Goal: Information Seeking & Learning: Learn about a topic

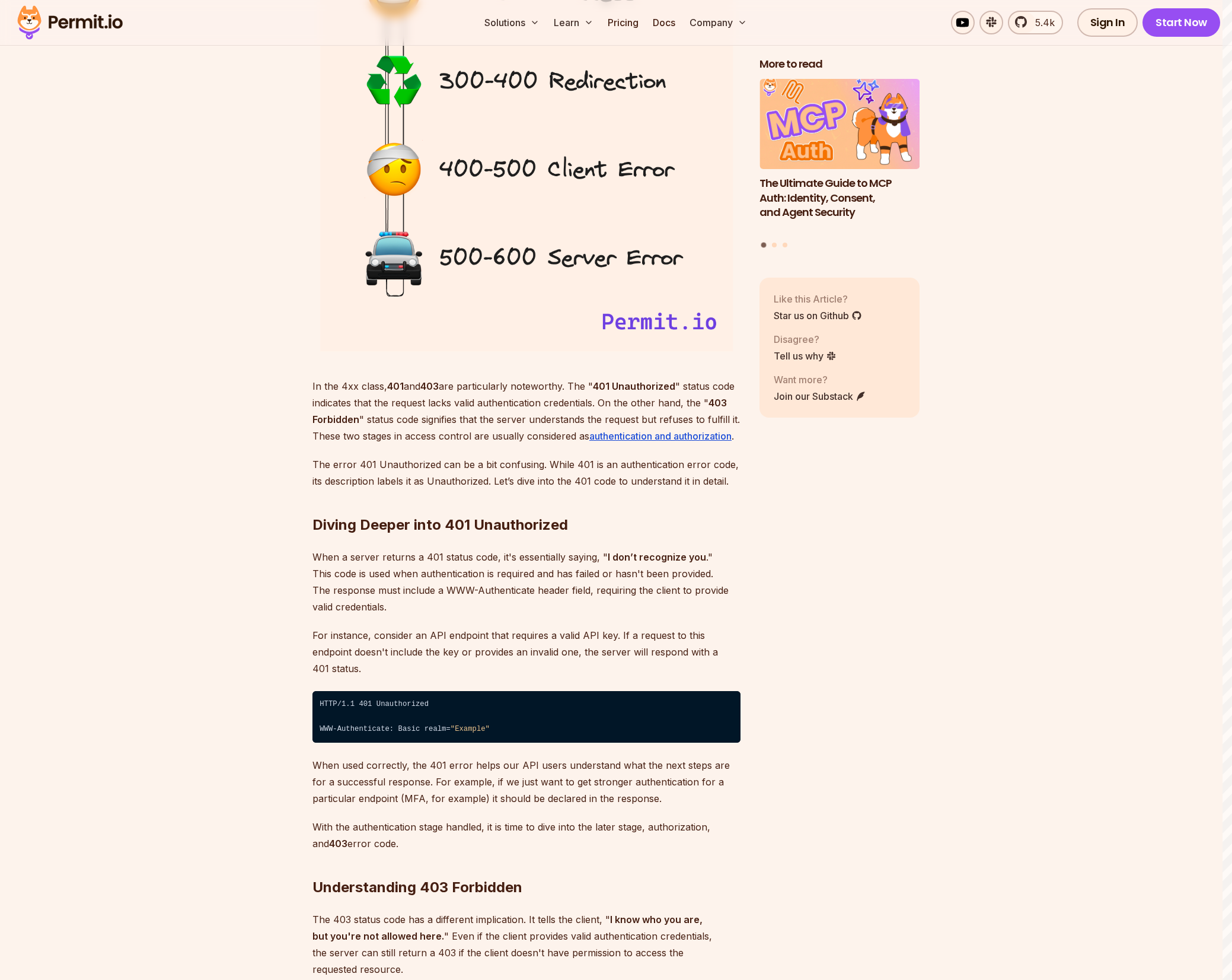
scroll to position [1401, 0]
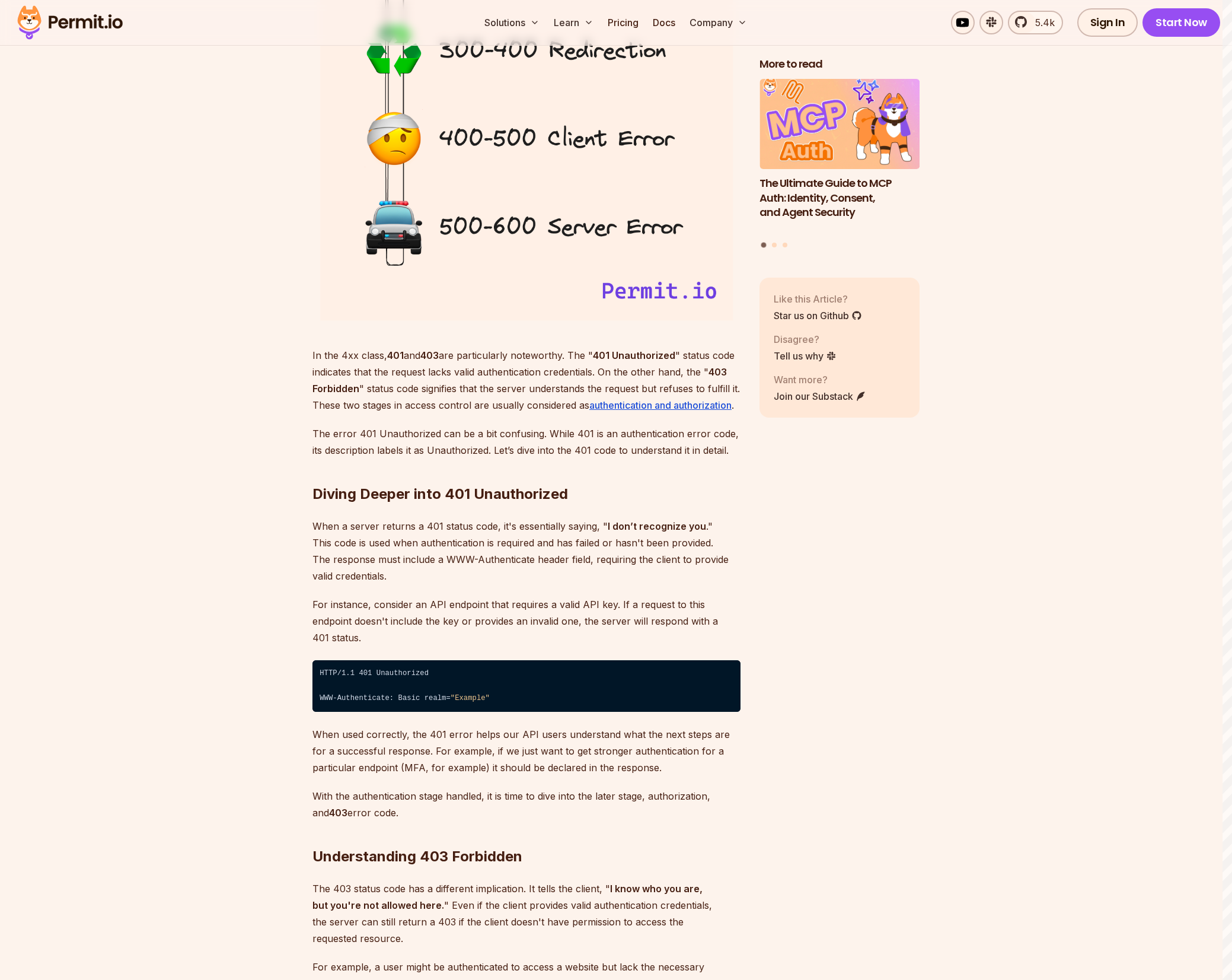
click at [360, 558] on p "When a server returns a 401 status code, it's essentially saying, " I don’t rec…" at bounding box center [527, 551] width 428 height 67
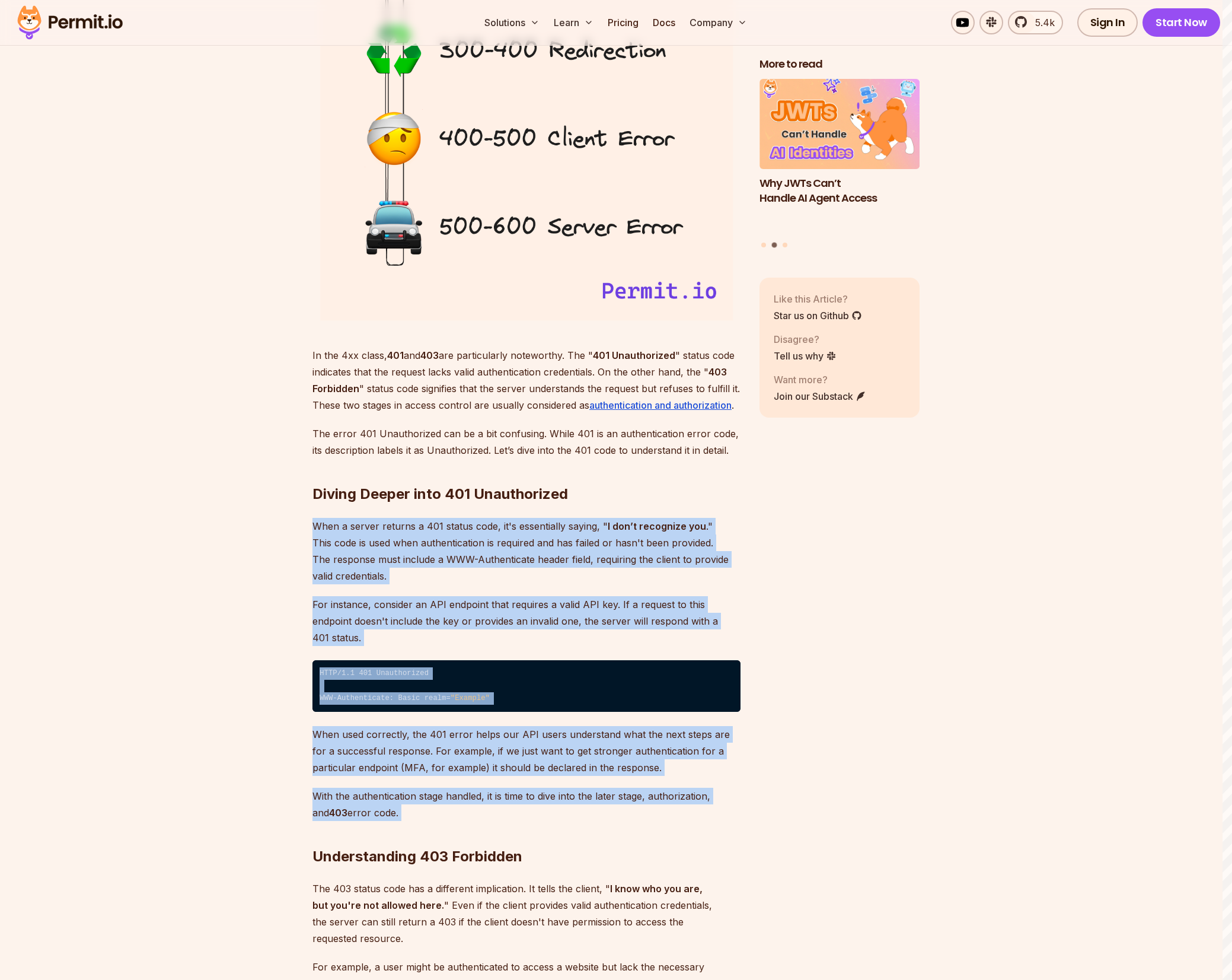
drag, startPoint x: 360, startPoint y: 558, endPoint x: 517, endPoint y: 783, distance: 274.4
click at [447, 544] on p "When a server returns a 401 status code, it's essentially saying, " I don’t rec…" at bounding box center [527, 551] width 428 height 67
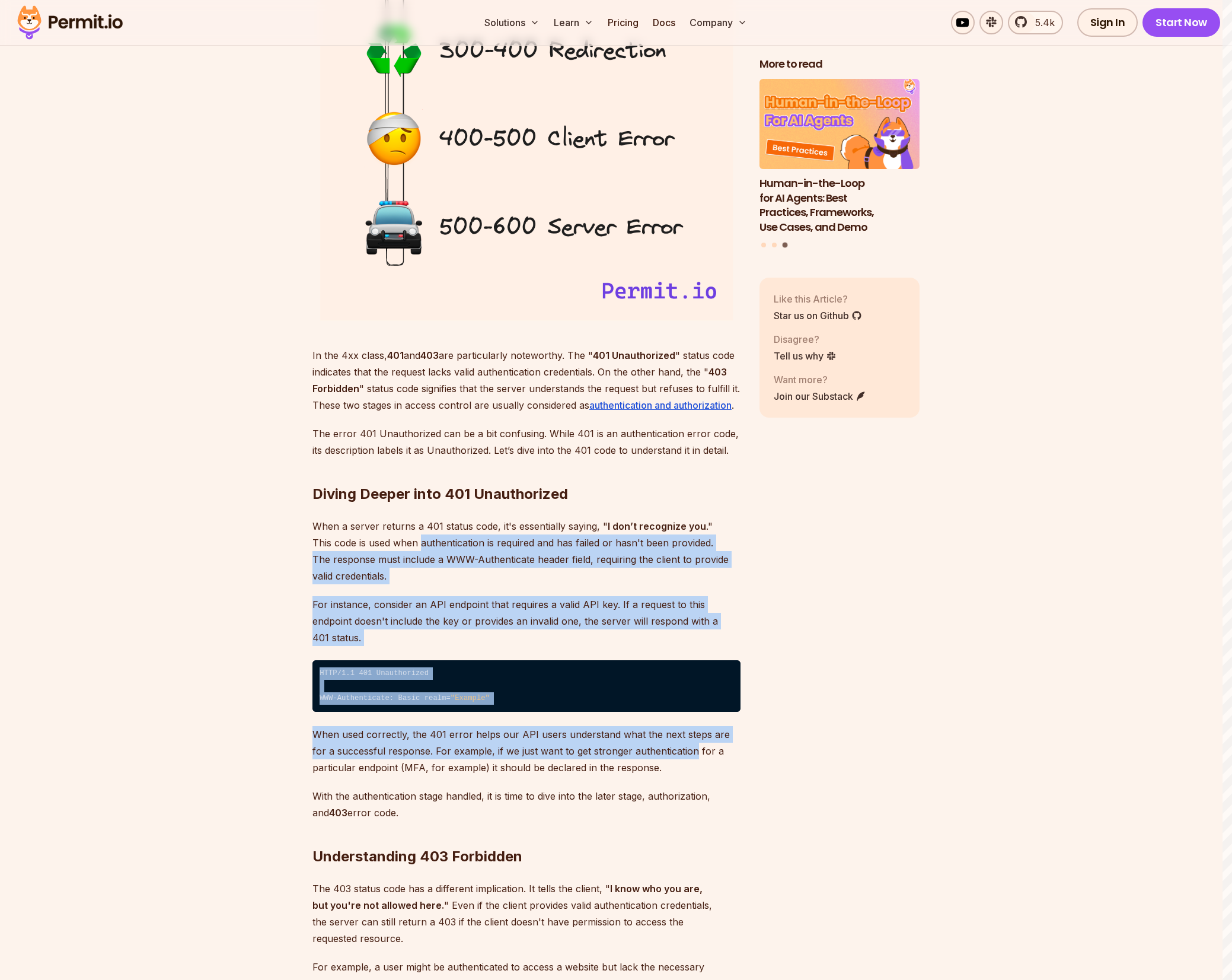
drag, startPoint x: 447, startPoint y: 544, endPoint x: 631, endPoint y: 729, distance: 260.9
click at [631, 729] on p "When used correctly, the 401 error helps our API users understand what the next…" at bounding box center [527, 750] width 428 height 50
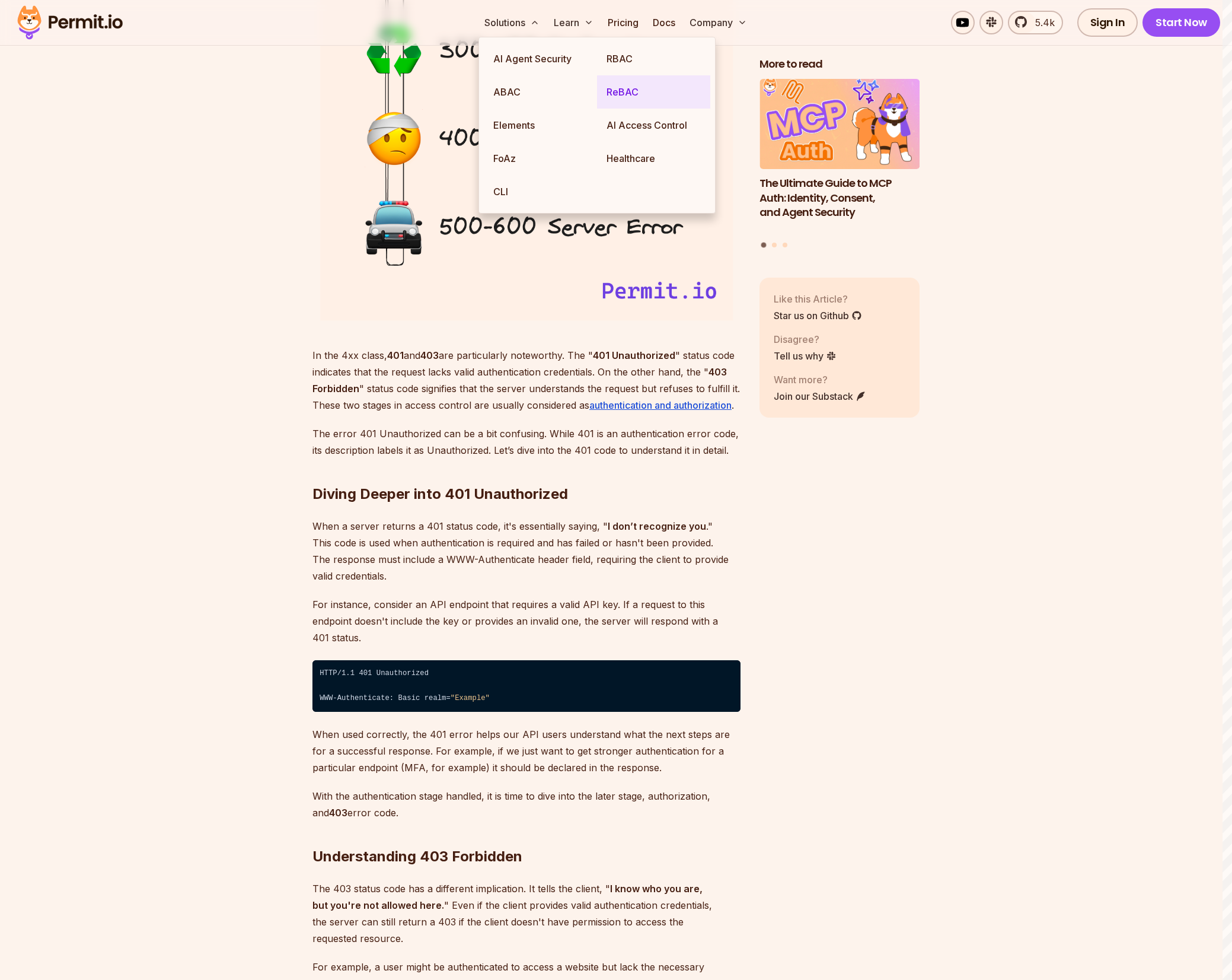
click at [637, 97] on link "ReBAC" at bounding box center [654, 92] width 113 height 33
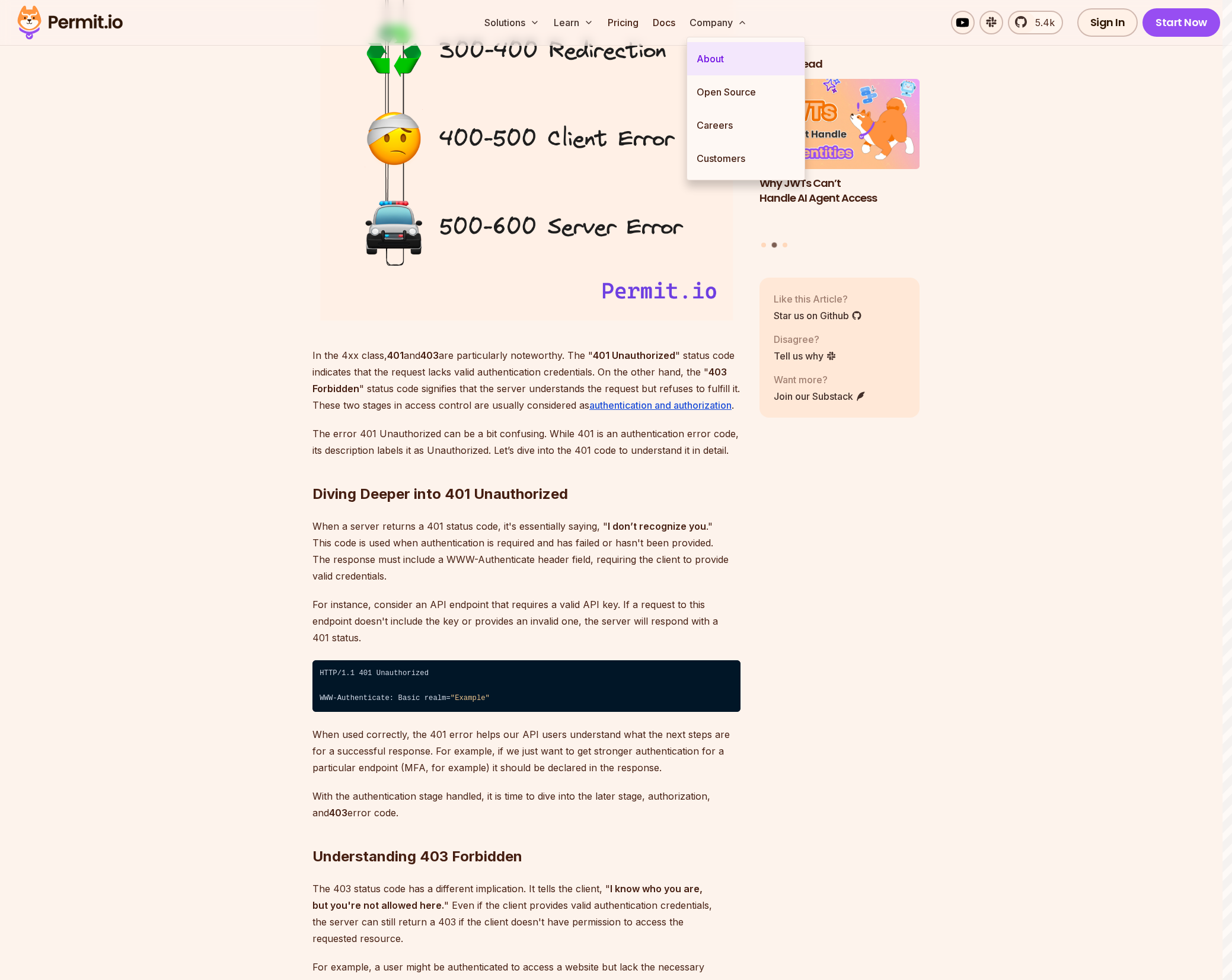
click at [738, 59] on link "About" at bounding box center [745, 59] width 117 height 33
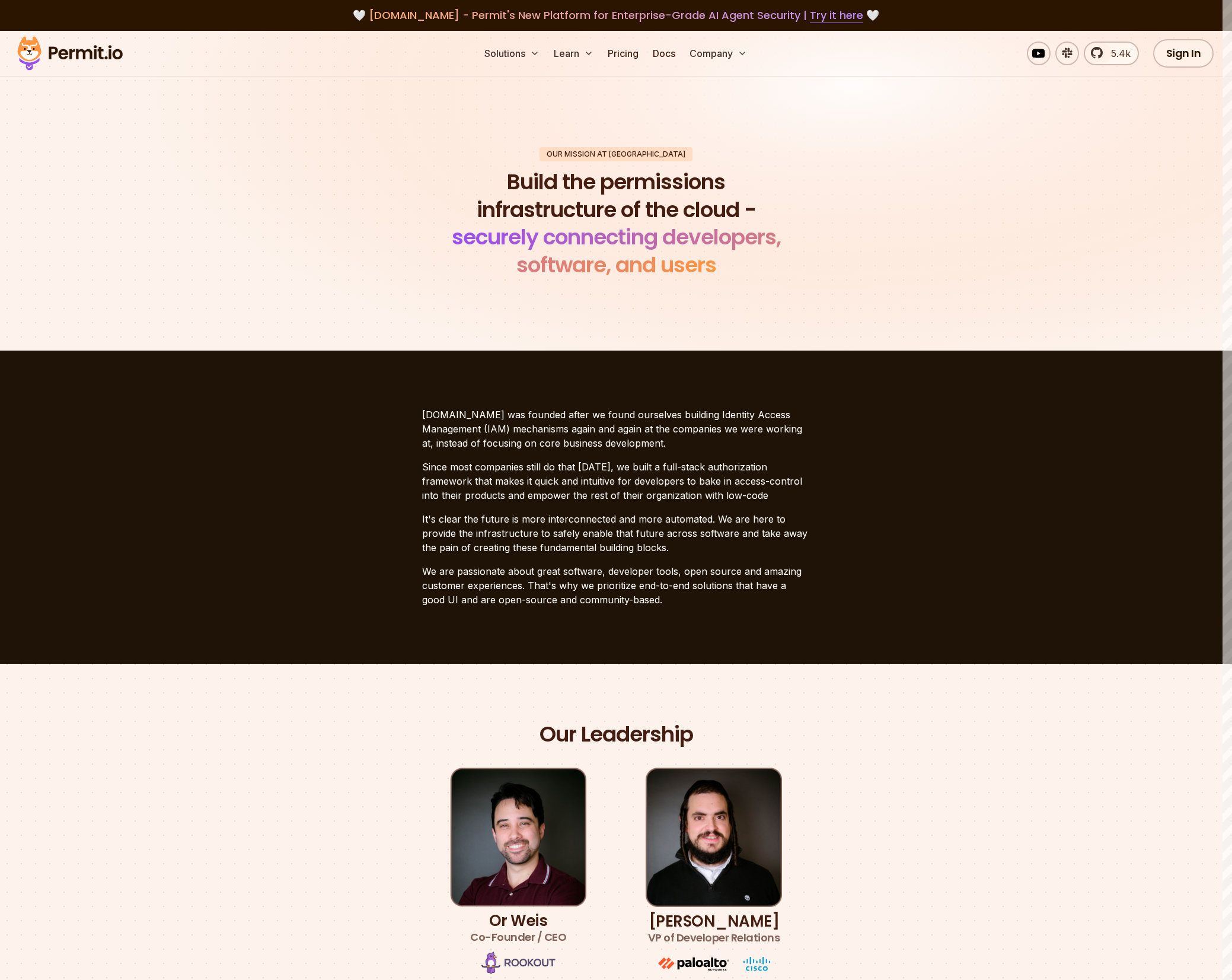
click at [578, 184] on h1 "Build the permissions infrastructure of the cloud - securely connecting develop…" at bounding box center [616, 223] width 362 height 111
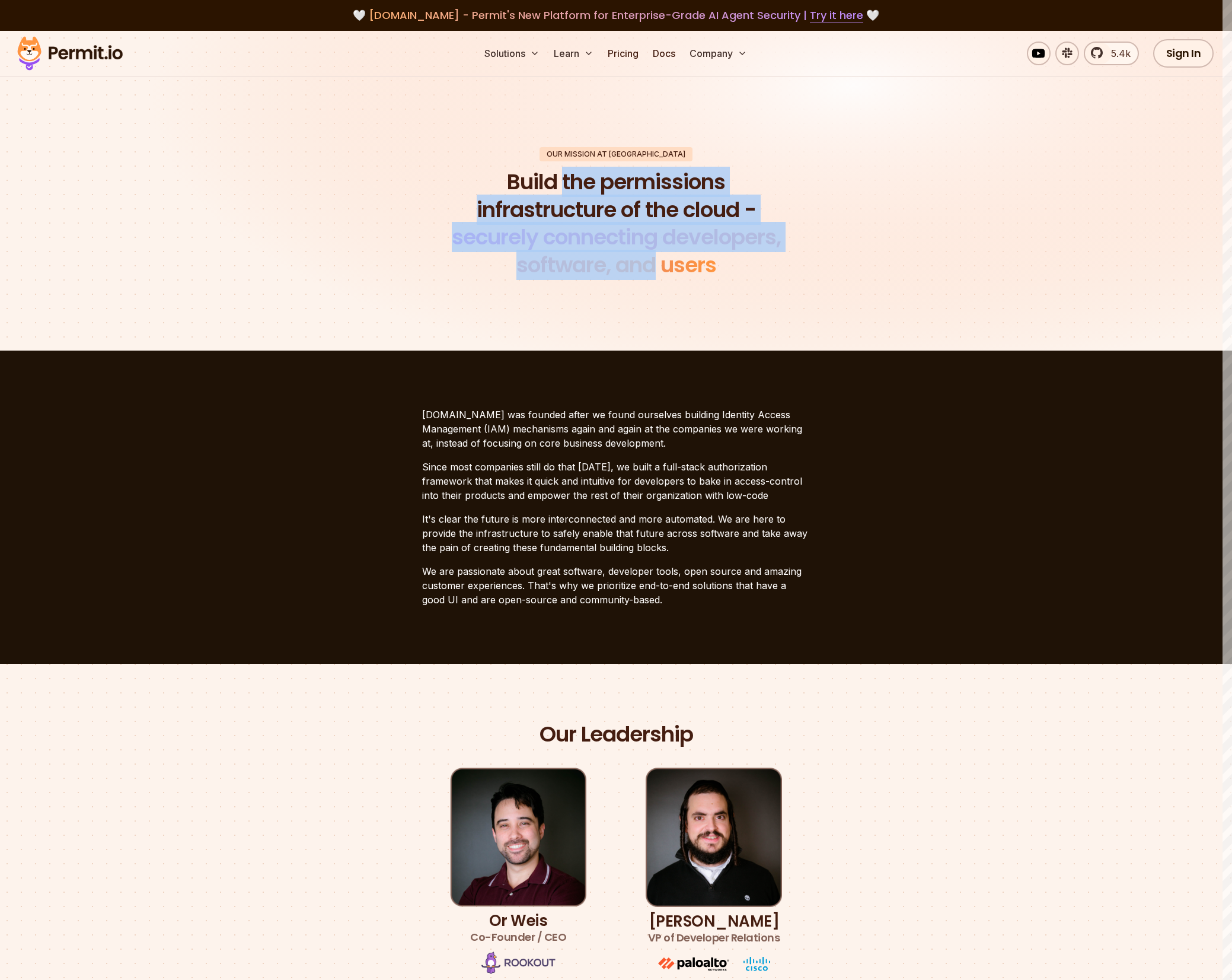
drag, startPoint x: 578, startPoint y: 184, endPoint x: 628, endPoint y: 271, distance: 100.3
click at [628, 271] on h1 "Build the permissions infrastructure of the cloud - securely connecting develop…" at bounding box center [616, 223] width 362 height 111
click at [633, 257] on span "securely connecting developers, software, and users" at bounding box center [616, 251] width 329 height 58
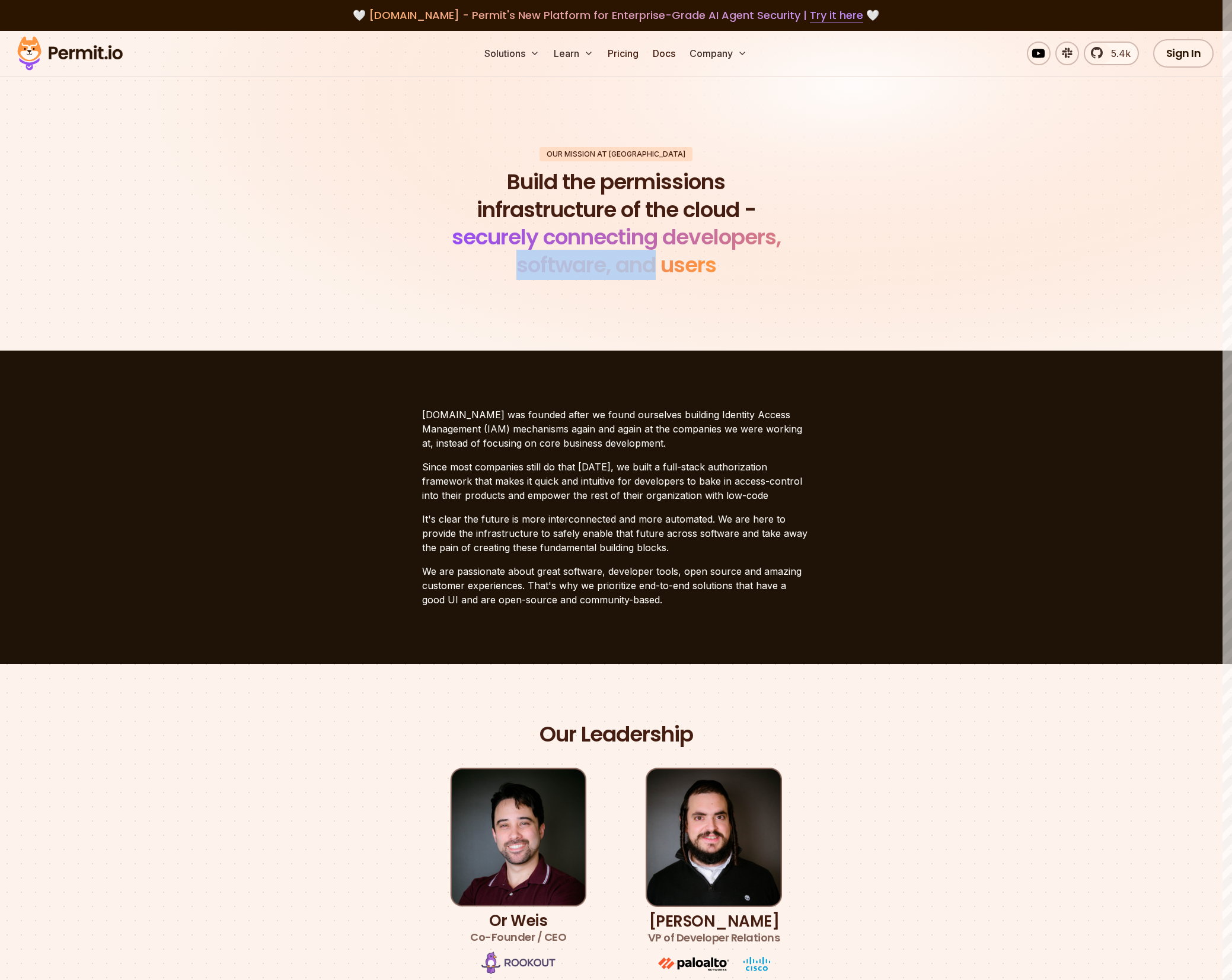
drag, startPoint x: 633, startPoint y: 257, endPoint x: 582, endPoint y: 263, distance: 51.4
click at [582, 263] on span "securely connecting developers, software, and users" at bounding box center [616, 251] width 329 height 58
drag, startPoint x: 582, startPoint y: 263, endPoint x: 680, endPoint y: 253, distance: 98.5
click at [676, 253] on span "securely connecting developers, software, and users" at bounding box center [616, 251] width 329 height 58
click at [707, 256] on span "securely connecting developers, software, and users" at bounding box center [616, 251] width 329 height 58
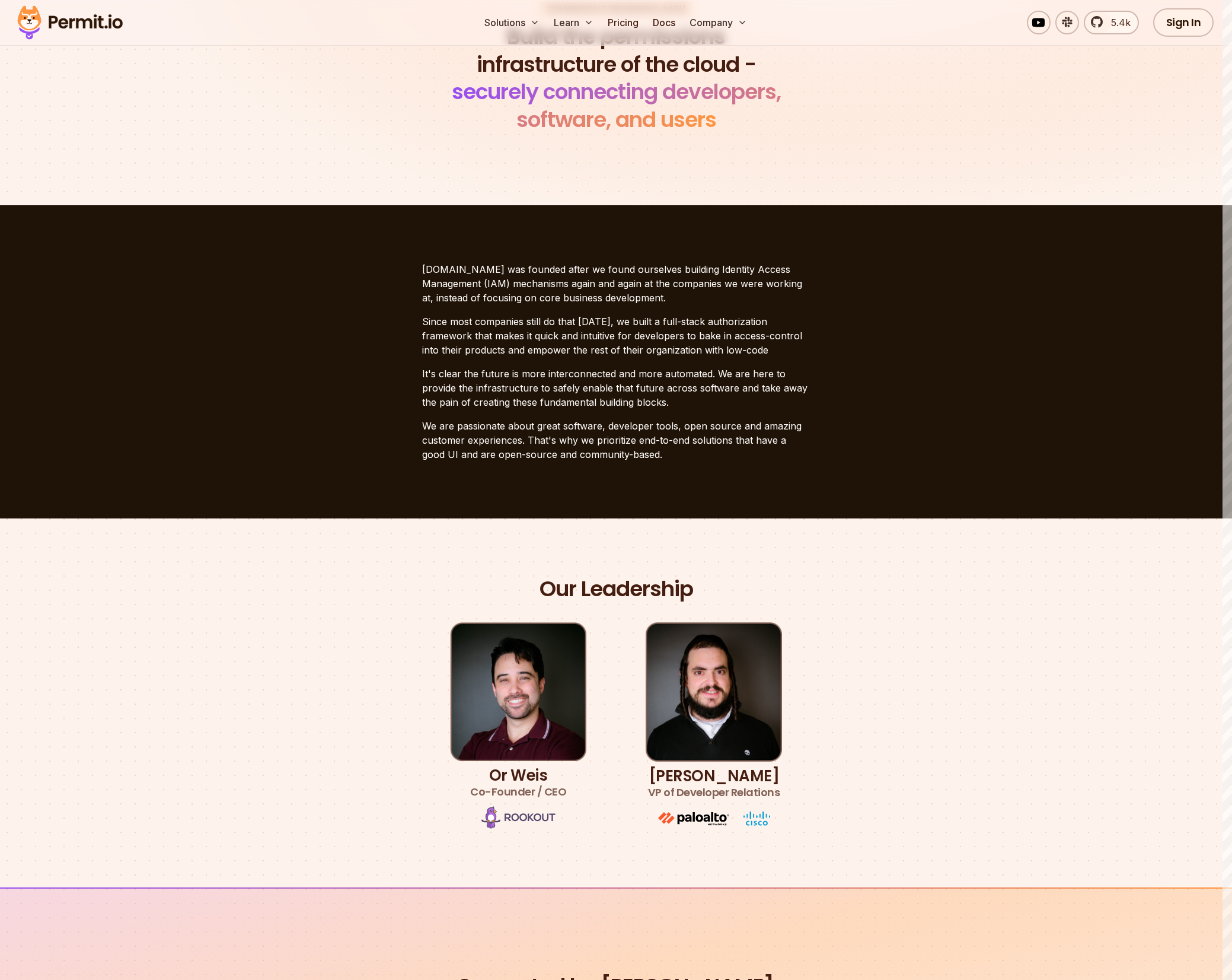
scroll to position [306, 0]
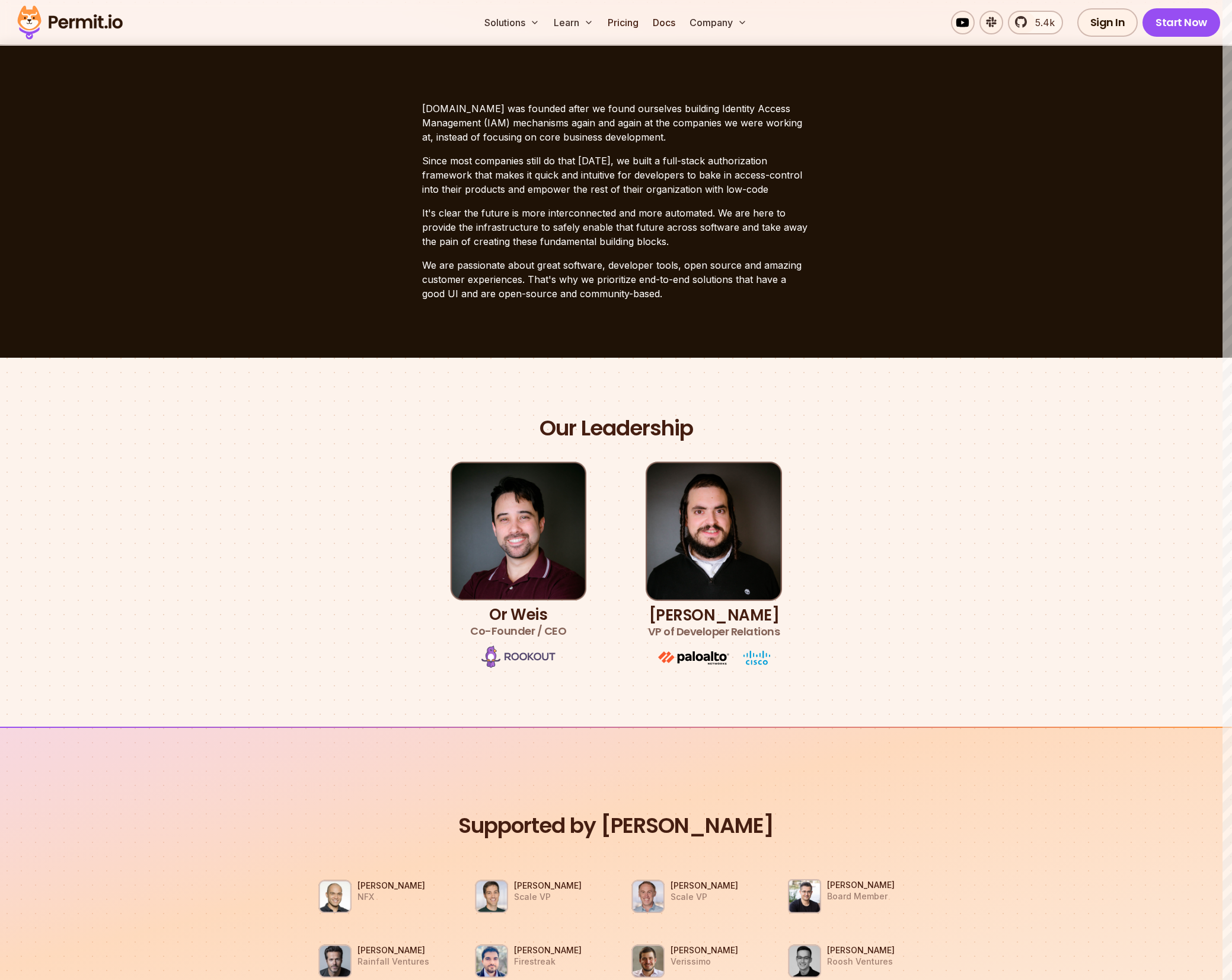
click at [893, 473] on div "Our Leadership Or Weis Co-Founder / CEO Gabriel L. Manor VP of Developer Relati…" at bounding box center [616, 542] width 830 height 255
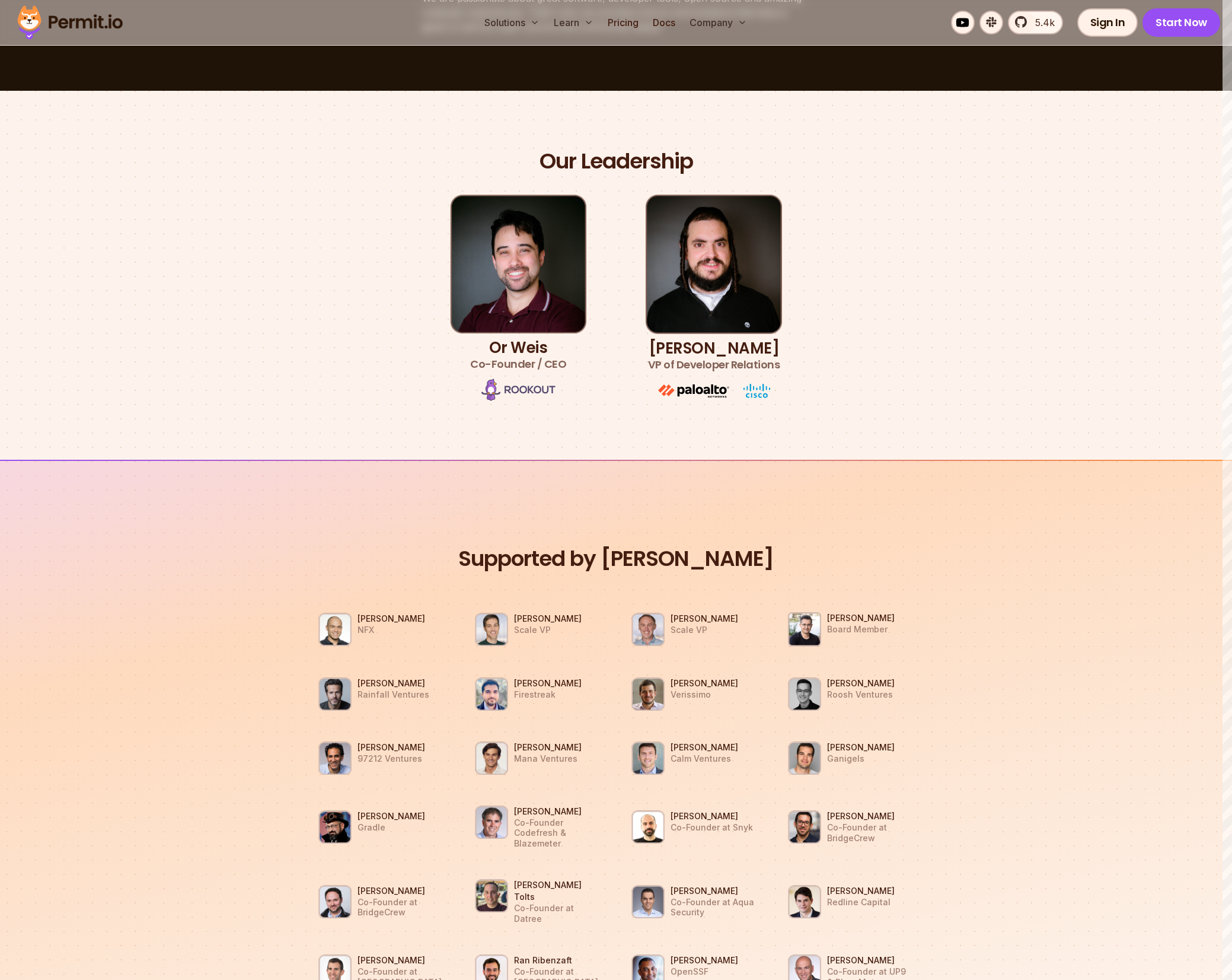
scroll to position [590, 0]
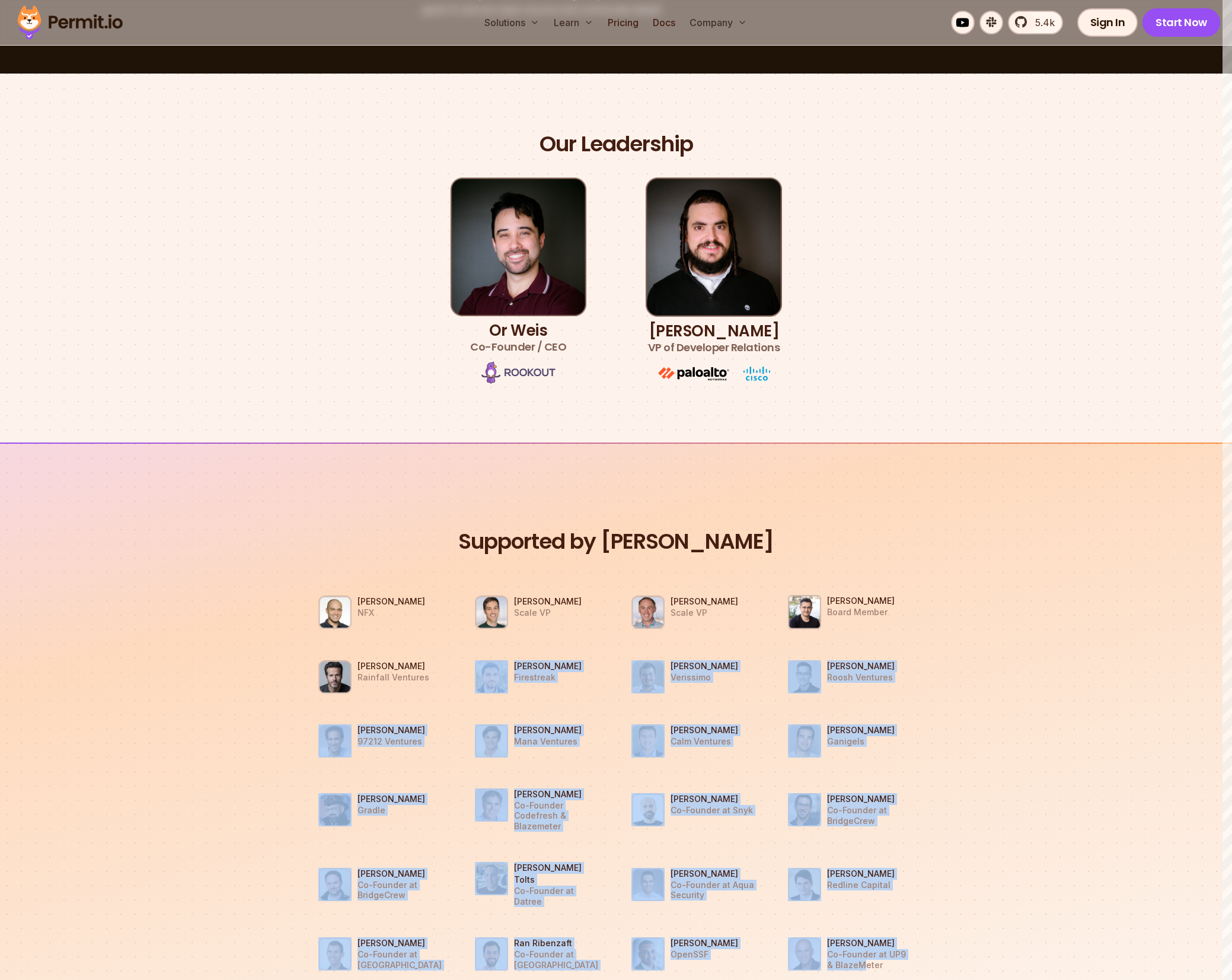
drag, startPoint x: 381, startPoint y: 682, endPoint x: 858, endPoint y: 942, distance: 543.3
click at [858, 942] on ul "Gigi Levy Weiss NFX Eric Anderson Scale VP Ariel Tseitlin Scale VP Asaf Cohen B…" at bounding box center [616, 852] width 631 height 549
click at [858, 948] on p "Co-Founder at UP9 & BlazeMeter" at bounding box center [870, 958] width 87 height 21
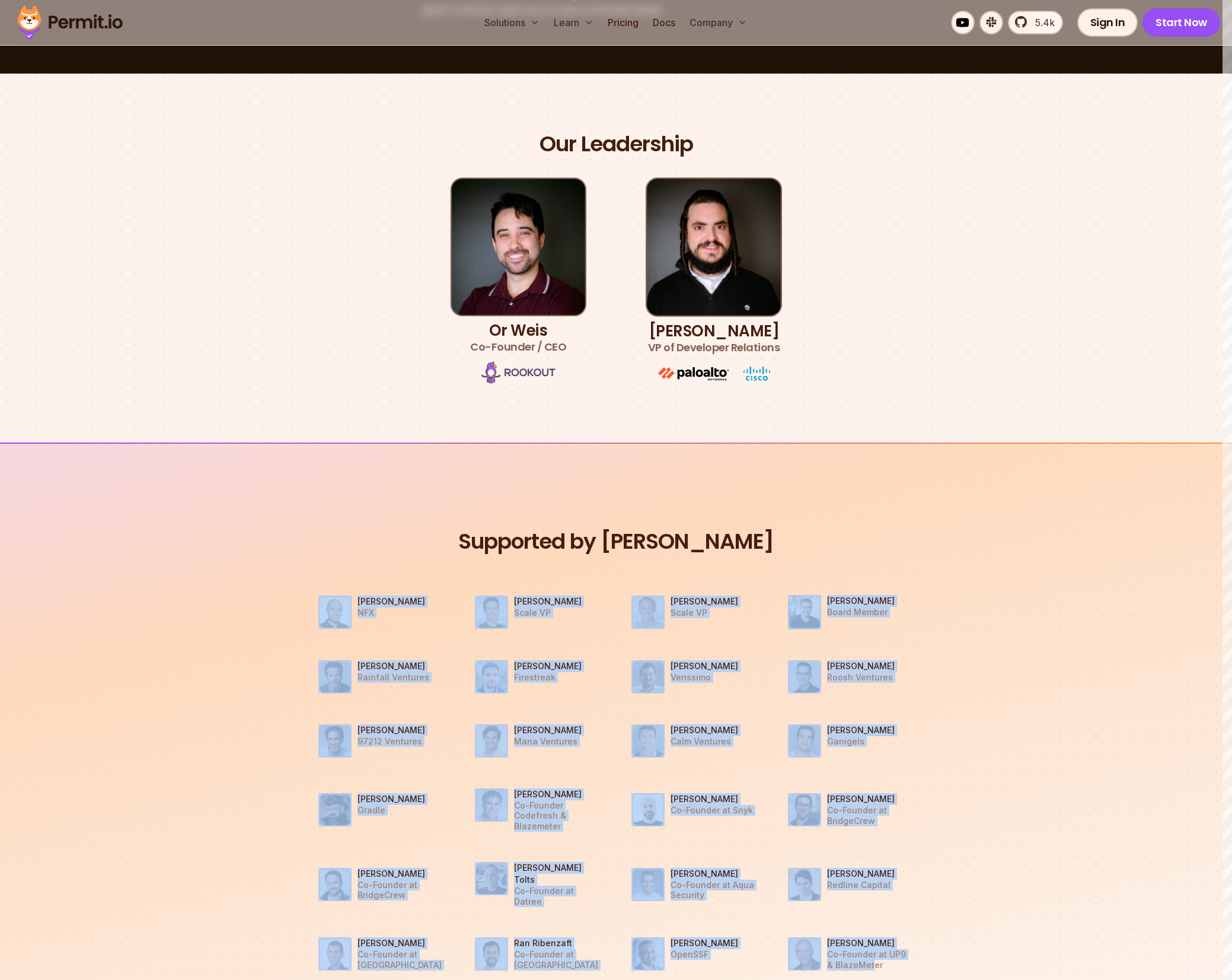
drag, startPoint x: 863, startPoint y: 940, endPoint x: 313, endPoint y: 596, distance: 648.7
click at [313, 596] on ul "Gigi Levy Weiss NFX Eric Anderson Scale VP Ariel Tseitlin Scale VP Asaf Cohen B…" at bounding box center [616, 852] width 631 height 549
click at [319, 596] on img at bounding box center [335, 612] width 33 height 33
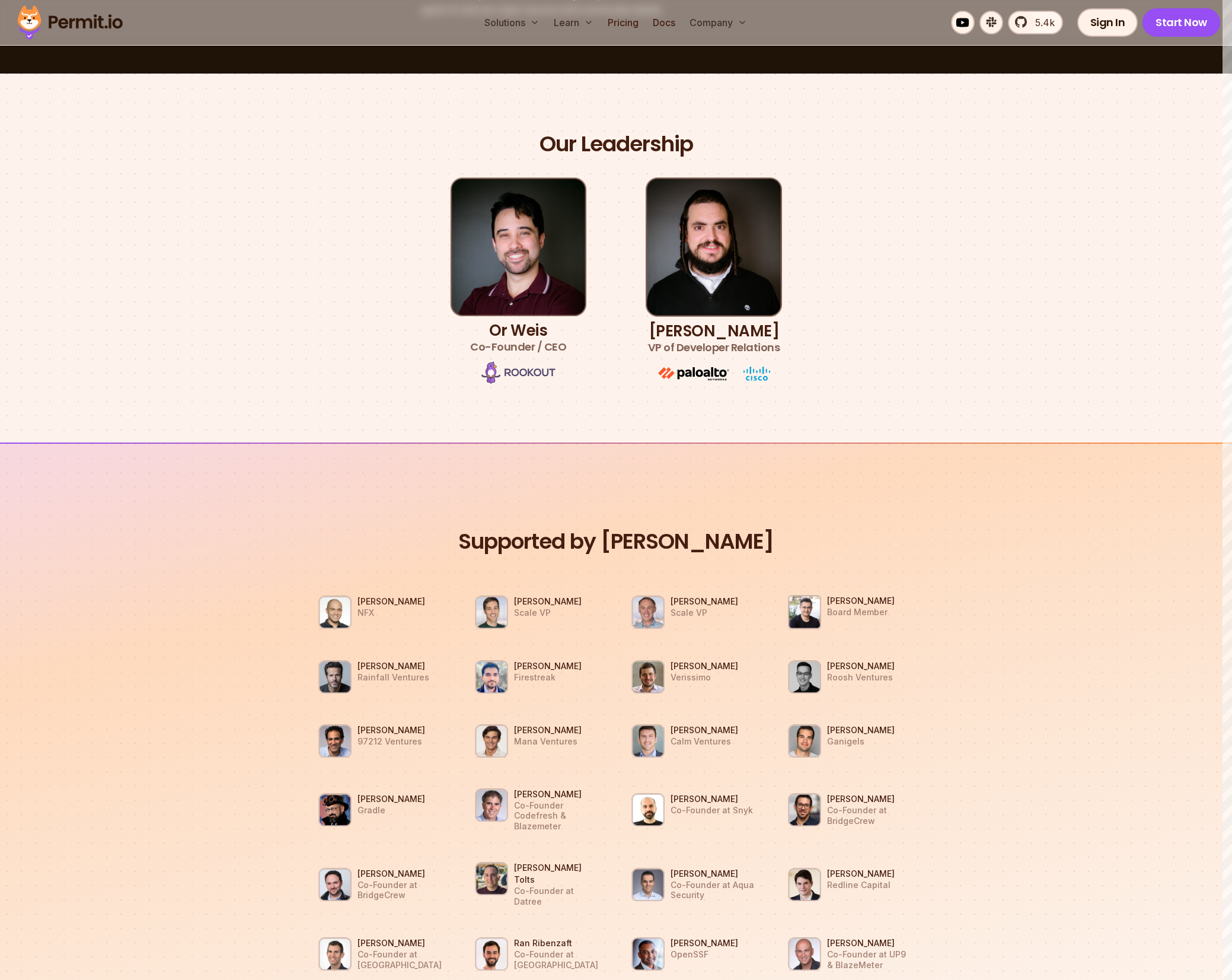
click at [314, 695] on li "Ron Rofe Rainfall Ventures" at bounding box center [381, 676] width 142 height 50
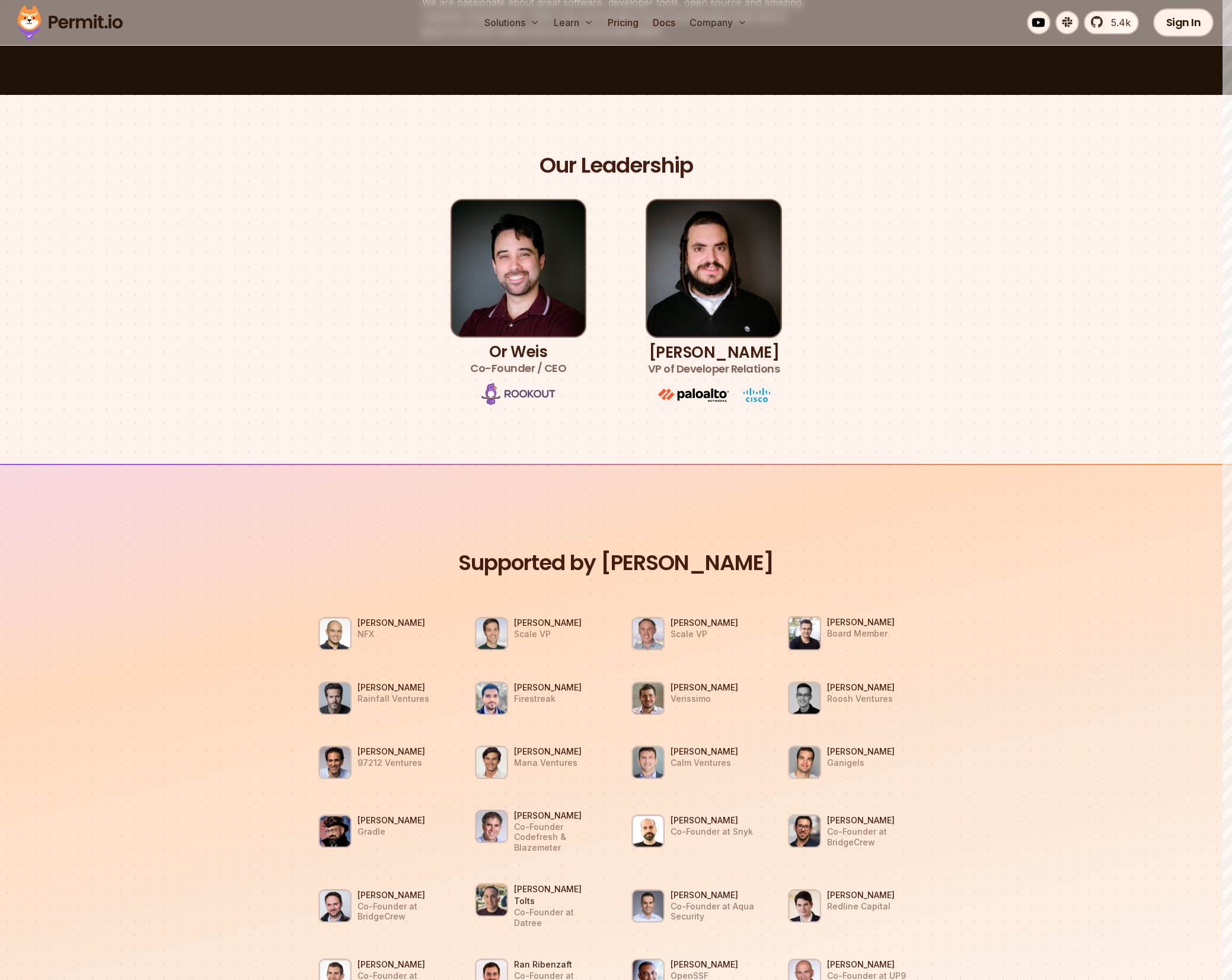
scroll to position [0, 0]
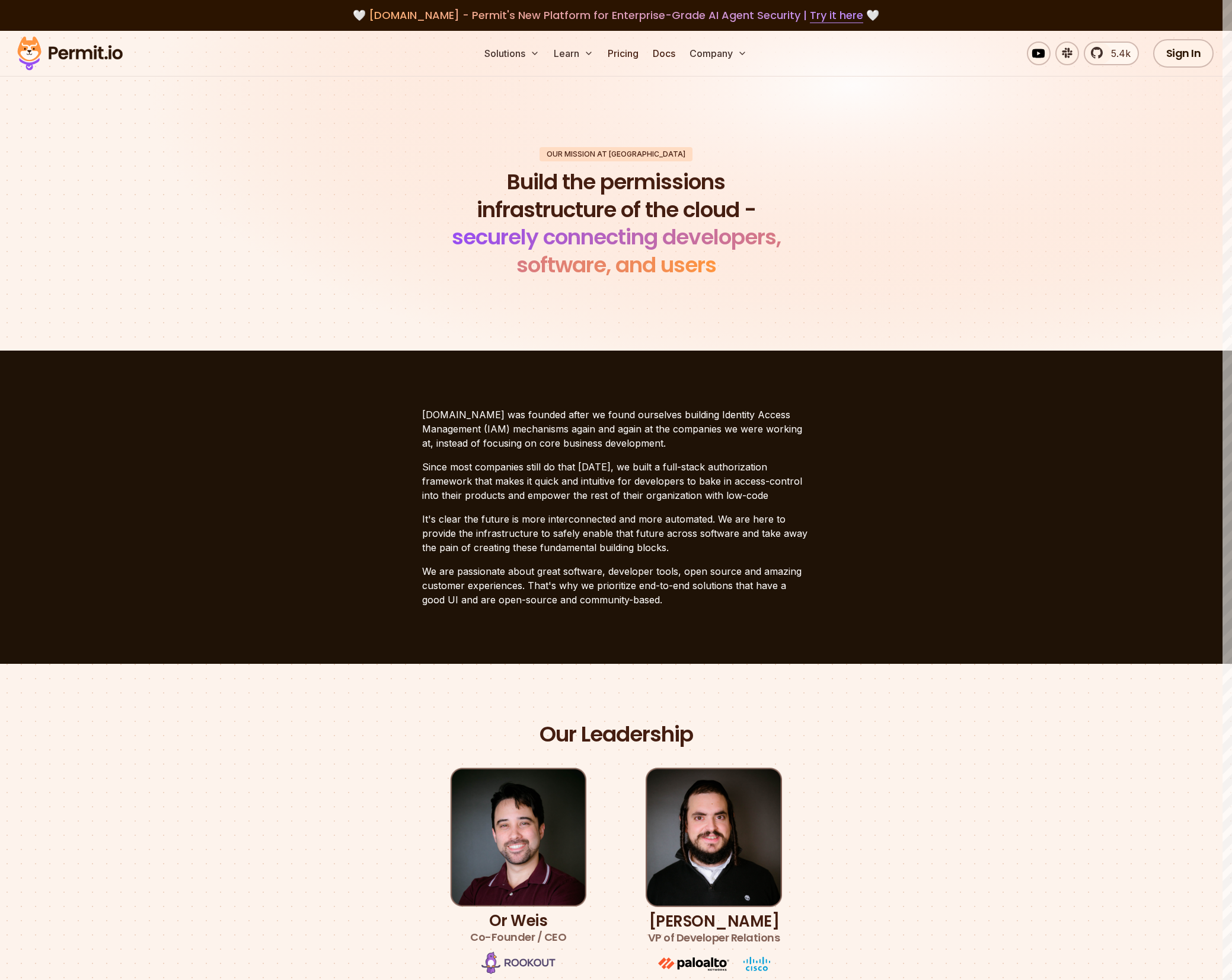
click at [95, 59] on img at bounding box center [70, 53] width 116 height 40
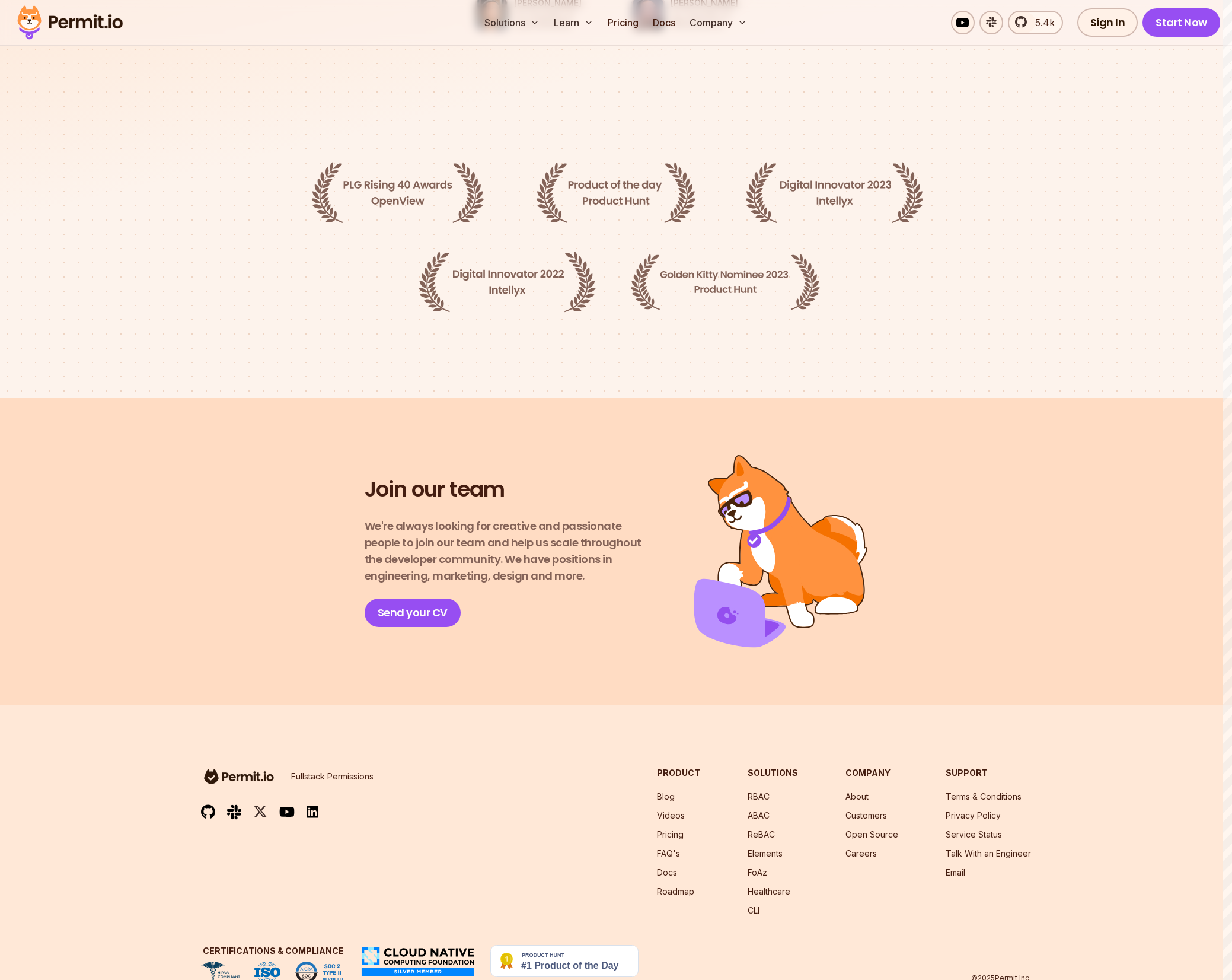
scroll to position [1678, 0]
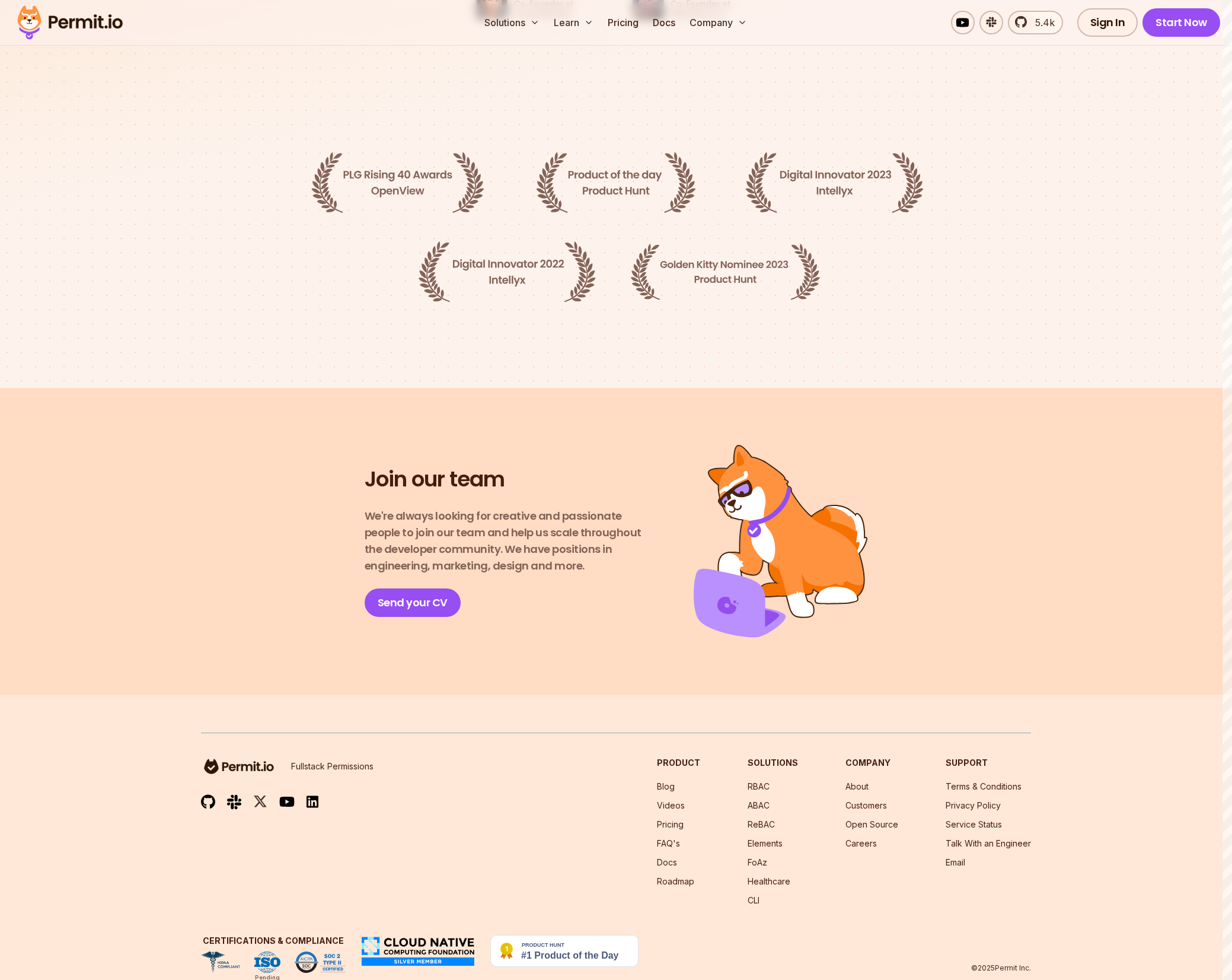
click at [418, 466] on h2 "Join our team" at bounding box center [434, 480] width 140 height 28
click at [414, 466] on h2 "Join our team" at bounding box center [434, 480] width 140 height 28
click at [453, 516] on p "We're always looking for creative and passionate people to join our team and he…" at bounding box center [508, 541] width 288 height 67
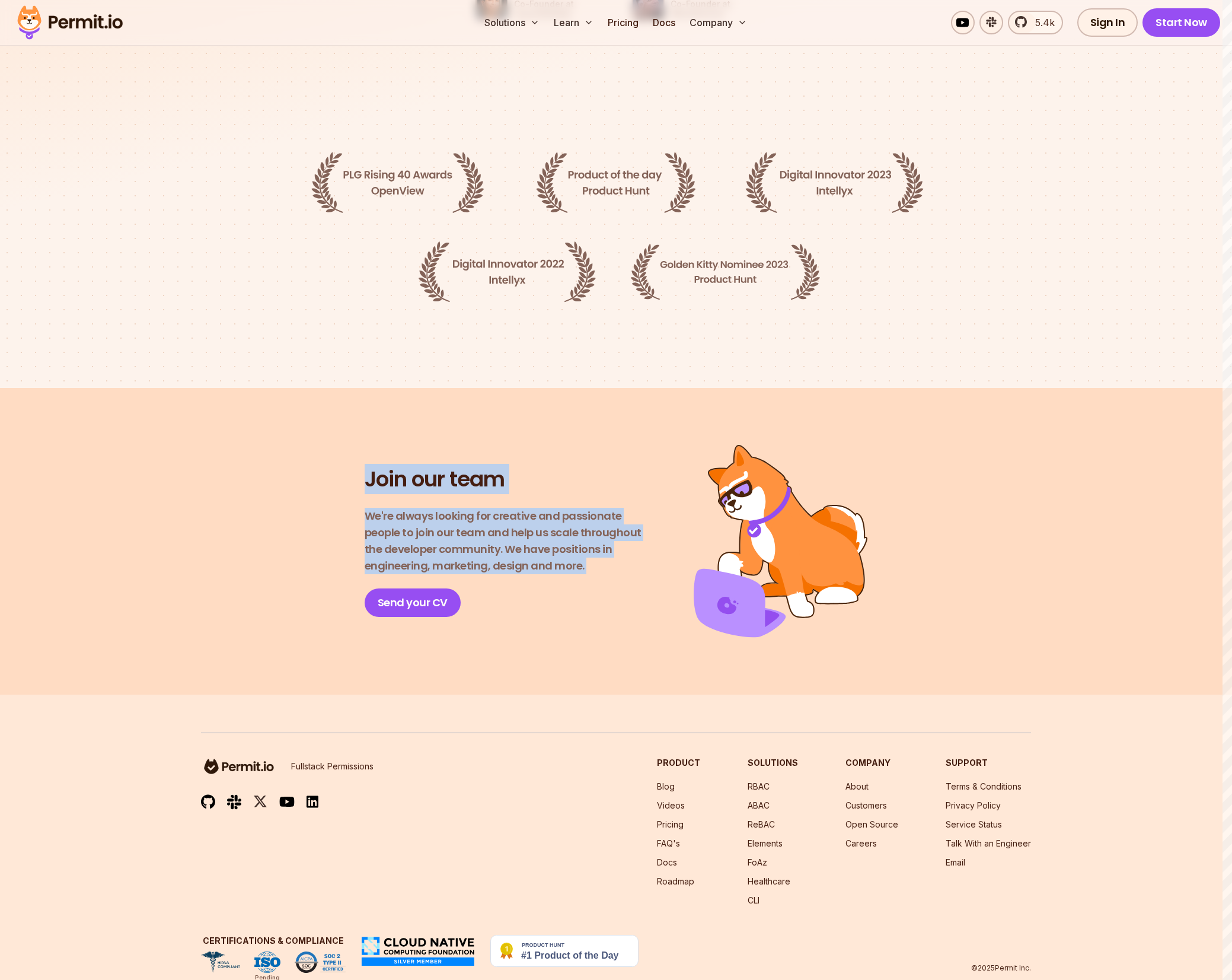
drag, startPoint x: 453, startPoint y: 516, endPoint x: 435, endPoint y: 452, distance: 66.5
click at [435, 466] on div "Join our team We're always looking for creative and passionate people to join o…" at bounding box center [508, 542] width 288 height 151
click at [436, 466] on h2 "Join our team" at bounding box center [434, 480] width 140 height 28
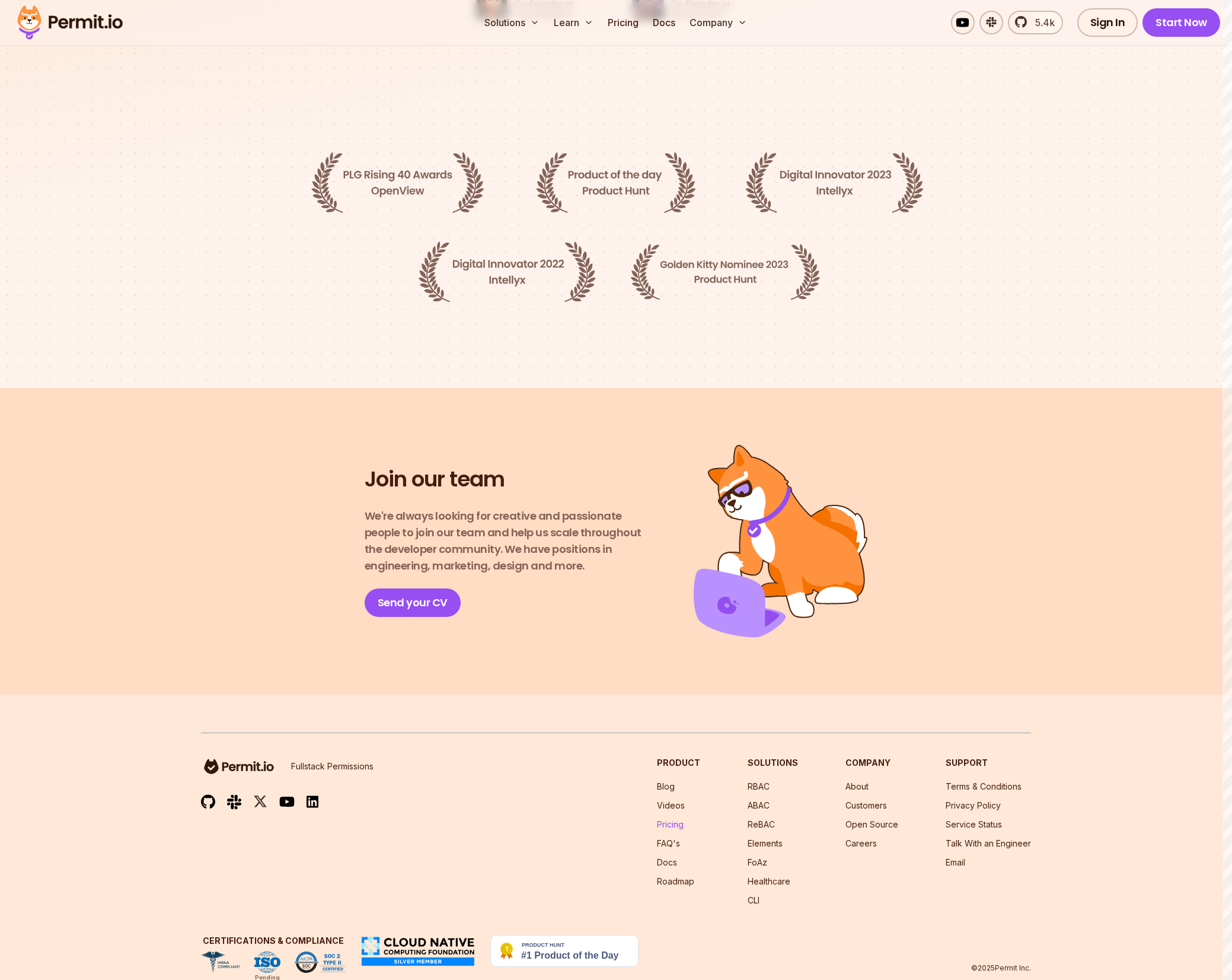
click at [678, 819] on link "Pricing" at bounding box center [670, 824] width 27 height 10
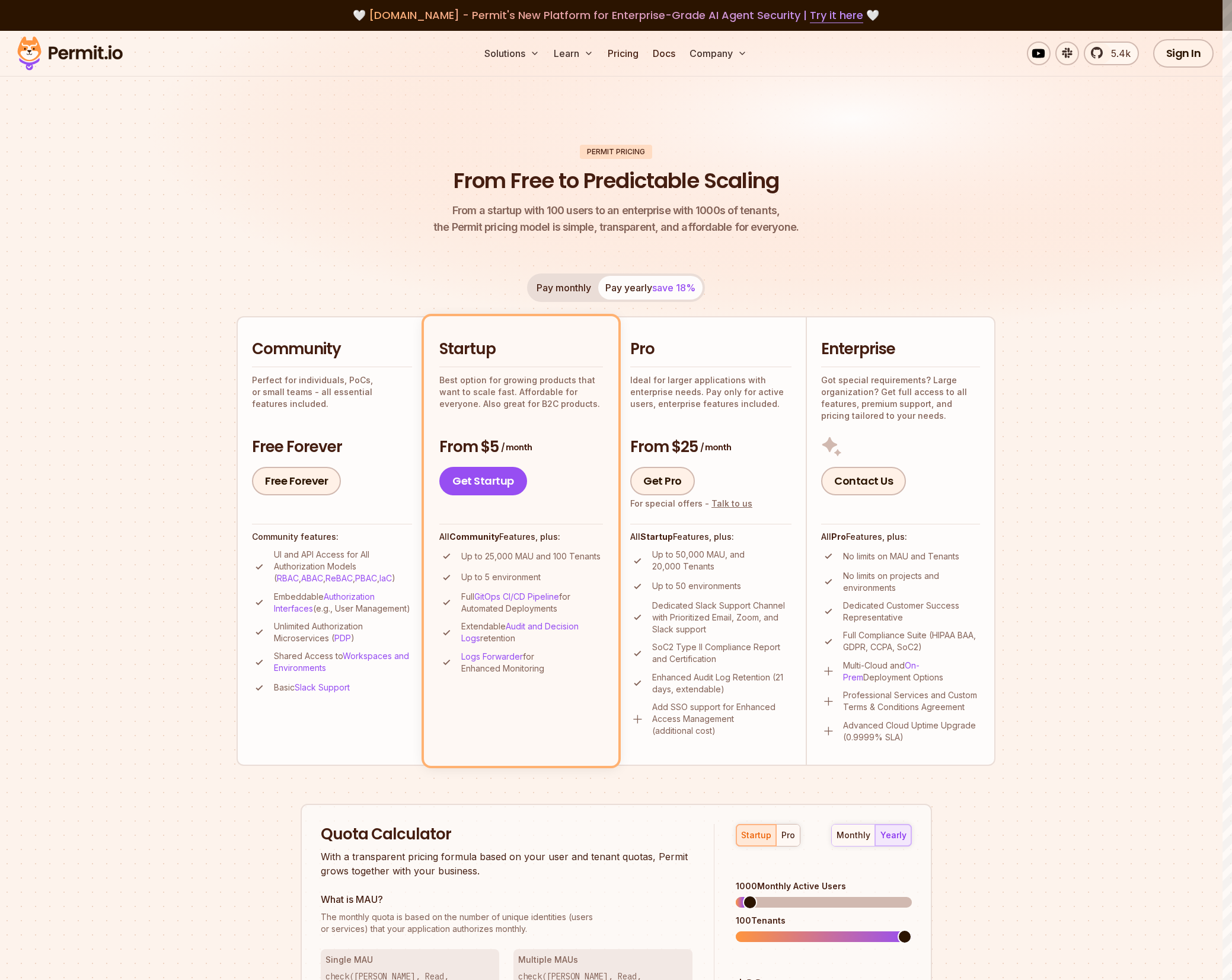
click at [571, 290] on button "Pay monthly" at bounding box center [564, 287] width 69 height 24
drag, startPoint x: 640, startPoint y: 290, endPoint x: 647, endPoint y: 285, distance: 8.6
click at [651, 268] on div "Permit Pricing From Free to Predictable Scaling From a startup with 100 users t…" at bounding box center [616, 705] width 759 height 1122
click at [647, 288] on button "Pay yearly save 18%" at bounding box center [650, 287] width 104 height 24
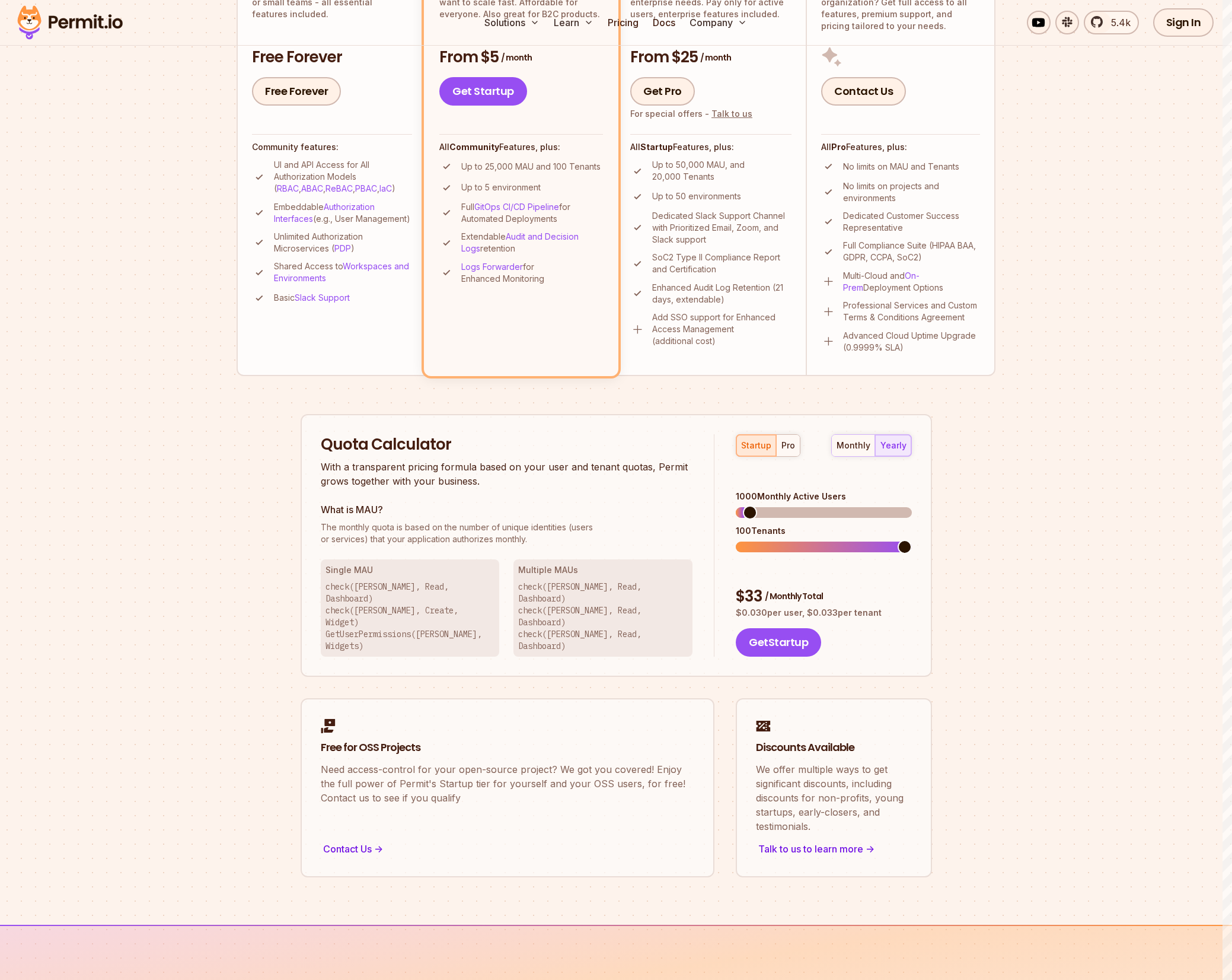
scroll to position [428, 0]
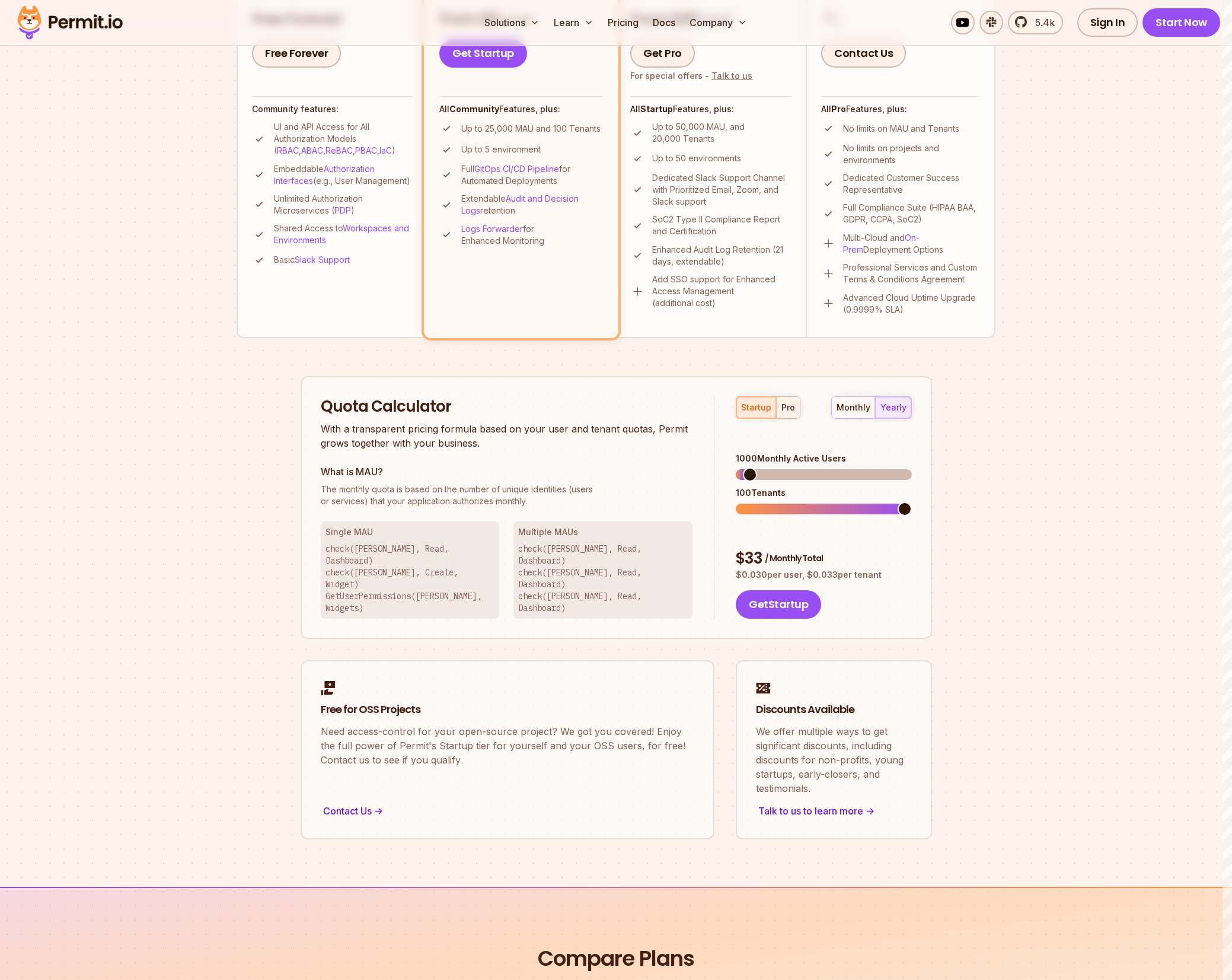
click at [784, 414] on button "pro" at bounding box center [788, 408] width 24 height 22
click at [858, 410] on div "monthly" at bounding box center [853, 408] width 34 height 12
click at [883, 409] on div "yearly" at bounding box center [893, 408] width 26 height 12
click at [967, 461] on div "Permit Pricing From Free to Predictable Scaling From a startup with 100 users t…" at bounding box center [616, 278] width 759 height 1122
click at [912, 502] on span at bounding box center [904, 508] width 14 height 14
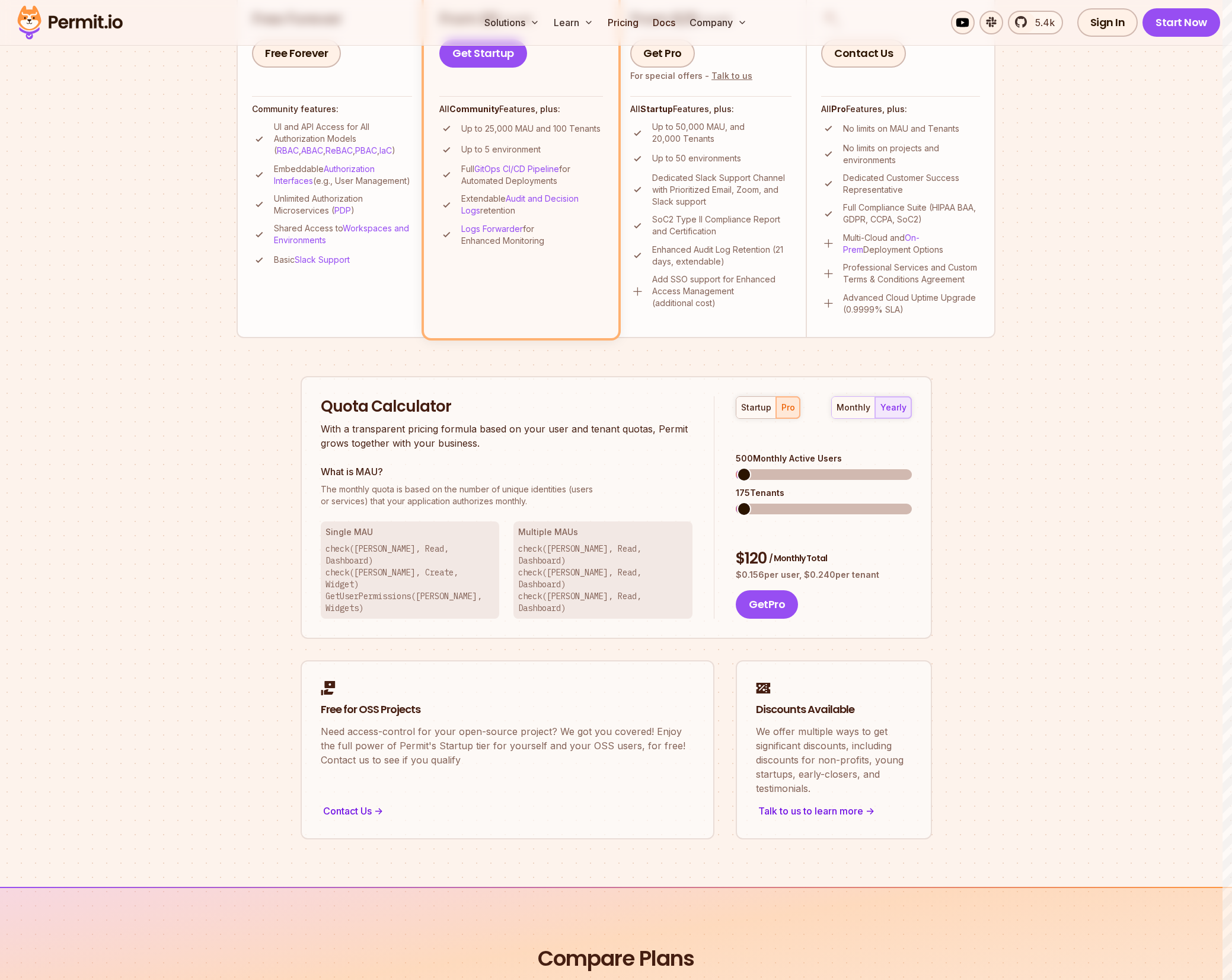
click at [745, 469] on span at bounding box center [824, 474] width 176 height 11
drag, startPoint x: 831, startPoint y: 468, endPoint x: 819, endPoint y: 462, distance: 13.4
click at [827, 465] on div "2600 Monthly Active Users 910 Tenants" at bounding box center [824, 483] width 176 height 62
click at [912, 469] on span at bounding box center [824, 474] width 176 height 11
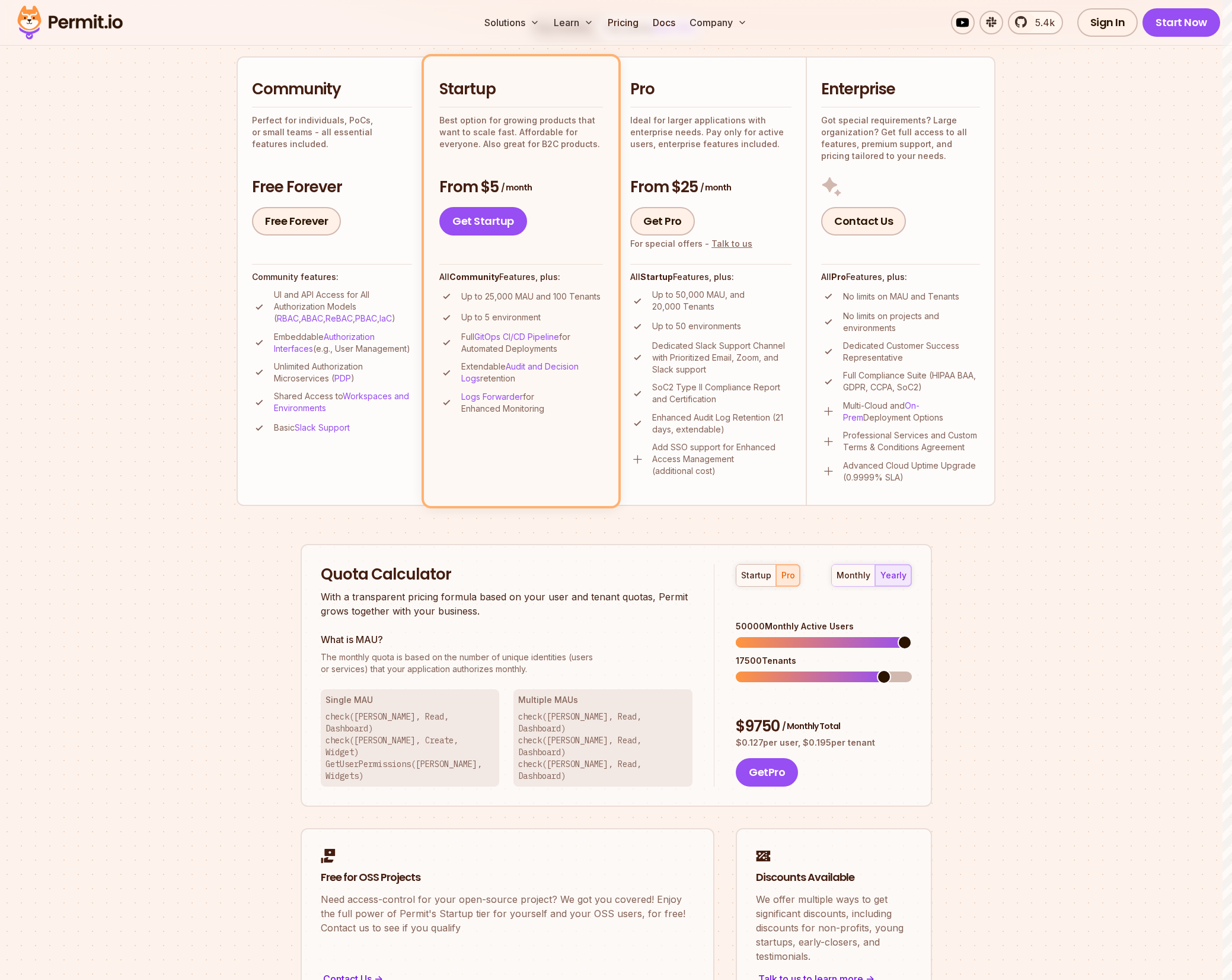
scroll to position [253, 0]
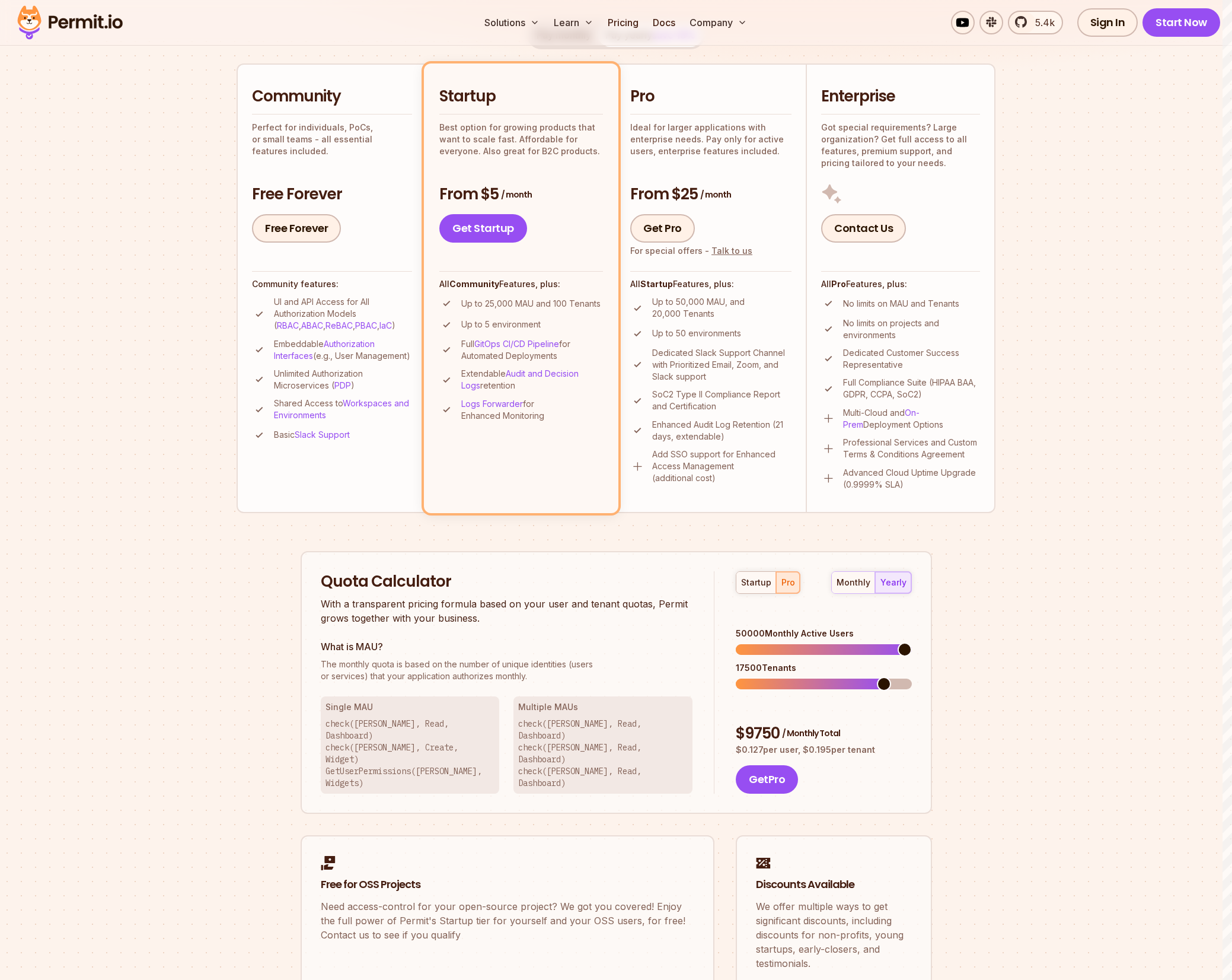
click at [844, 210] on div "Contact Us" at bounding box center [900, 212] width 159 height 59
click at [912, 678] on span at bounding box center [824, 683] width 176 height 11
click at [774, 765] on button "Get Pro" at bounding box center [767, 779] width 62 height 28
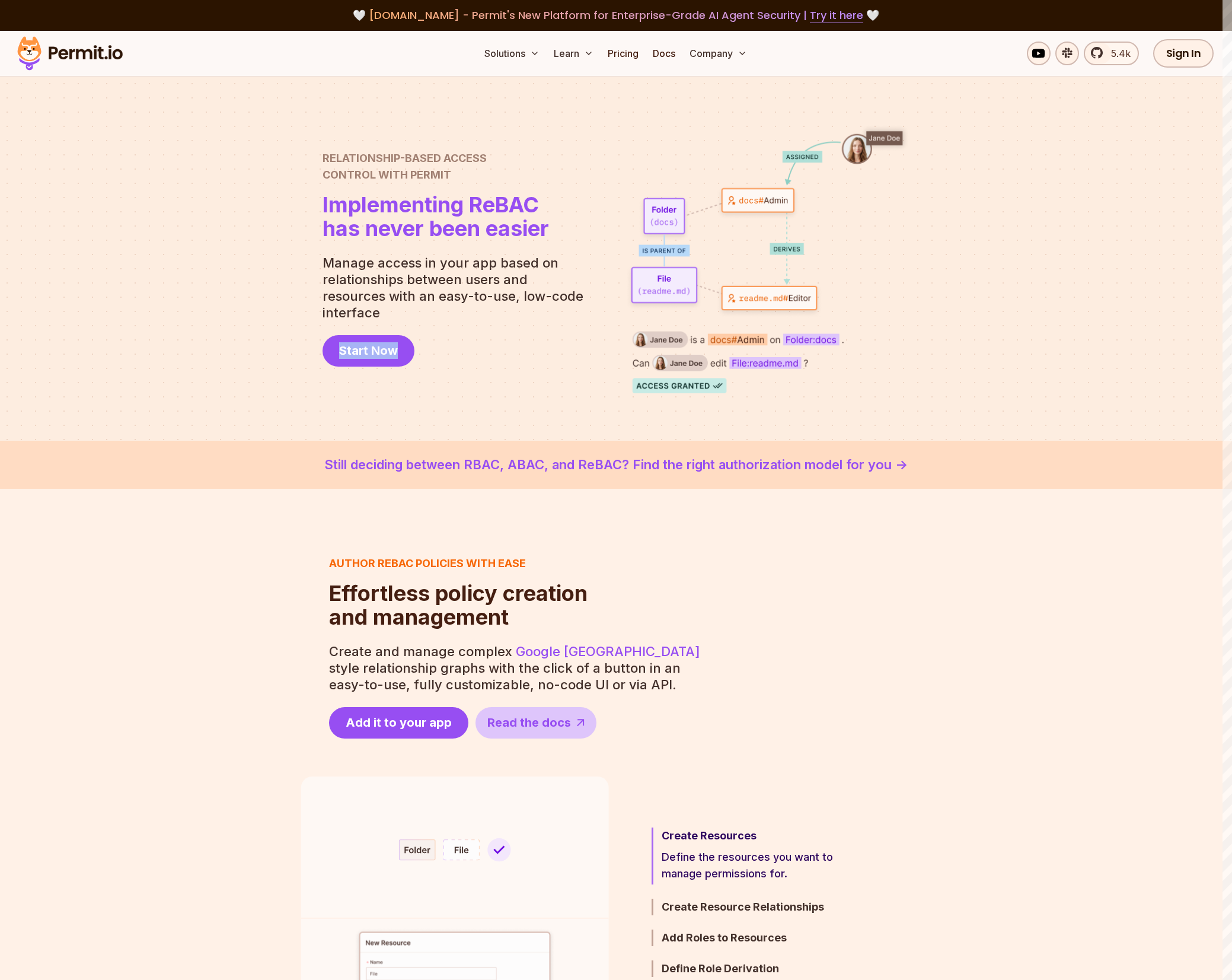
drag, startPoint x: 366, startPoint y: 321, endPoint x: 379, endPoint y: 386, distance: 66.3
click at [379, 386] on div "Relationship-Based Access Control with Permit Relationship Based Access Control…" at bounding box center [616, 259] width 587 height 270
click at [377, 389] on div "Relationship-Based Access Control with Permit Relationship Based Access Control…" at bounding box center [616, 259] width 587 height 270
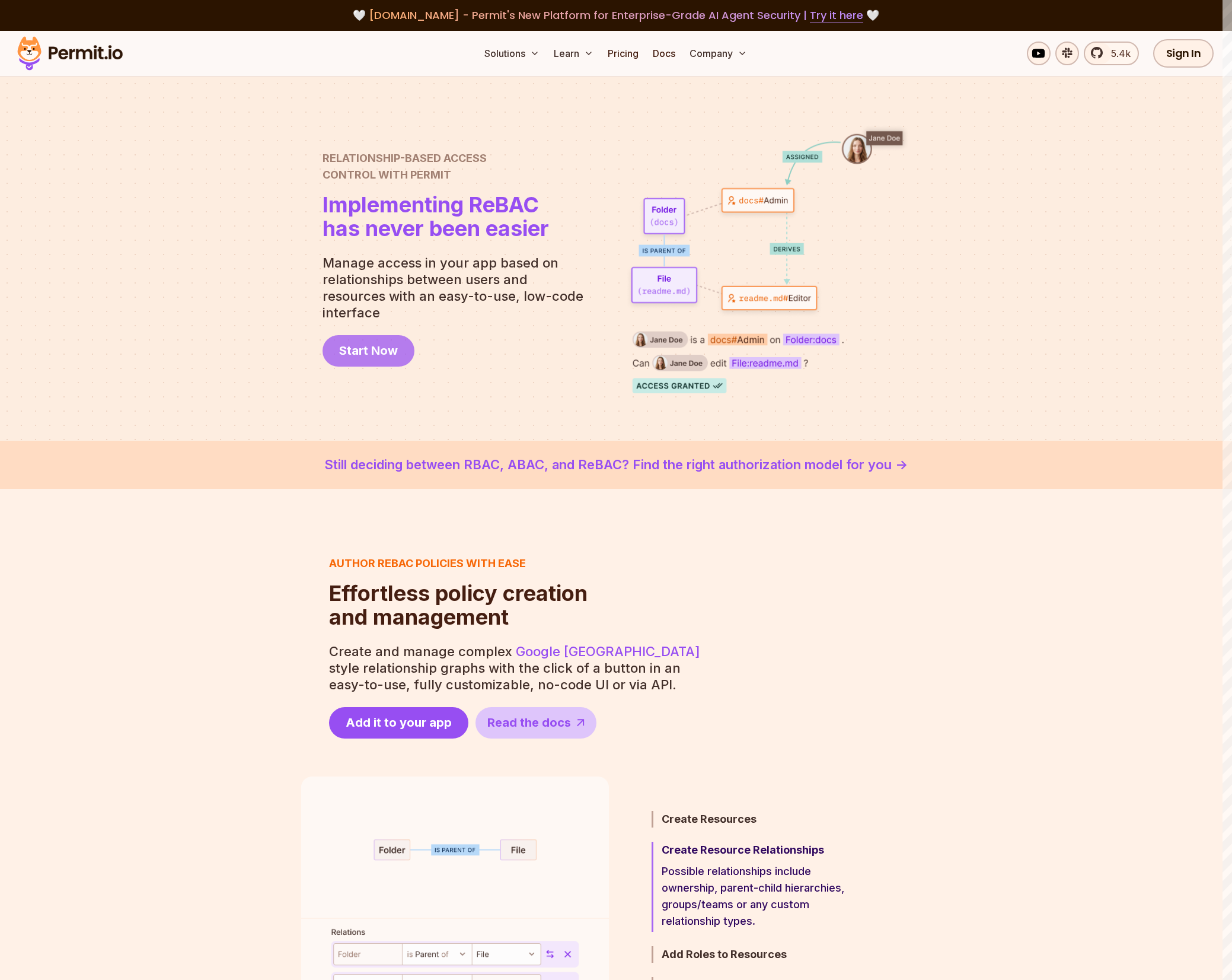
drag, startPoint x: 387, startPoint y: 336, endPoint x: 392, endPoint y: 332, distance: 6.4
click at [416, 288] on p "Manage access in your app based on relationships between users and resources wi…" at bounding box center [458, 288] width 270 height 67
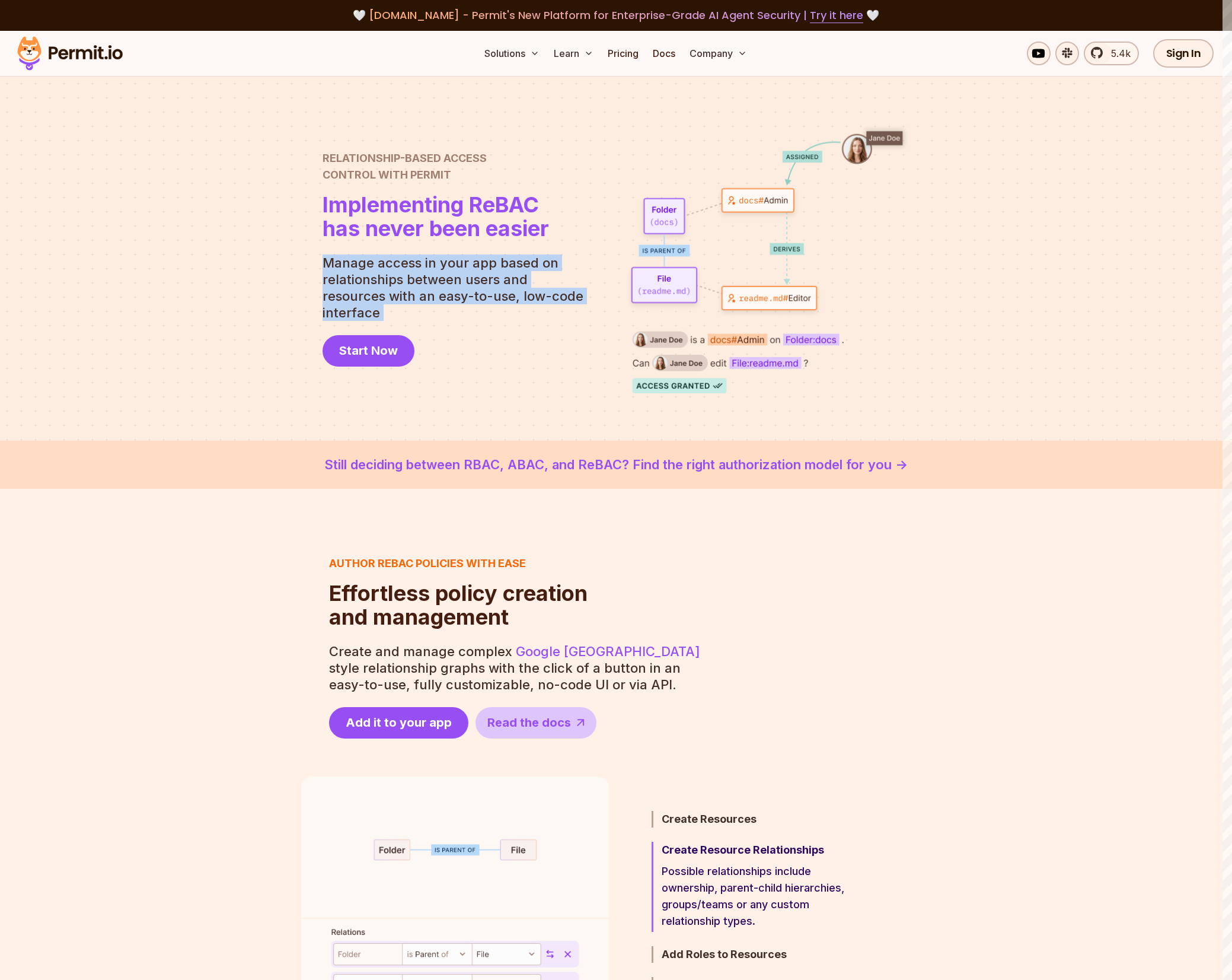
click at [416, 288] on p "Manage access in your app based on relationships between users and resources wi…" at bounding box center [458, 288] width 270 height 67
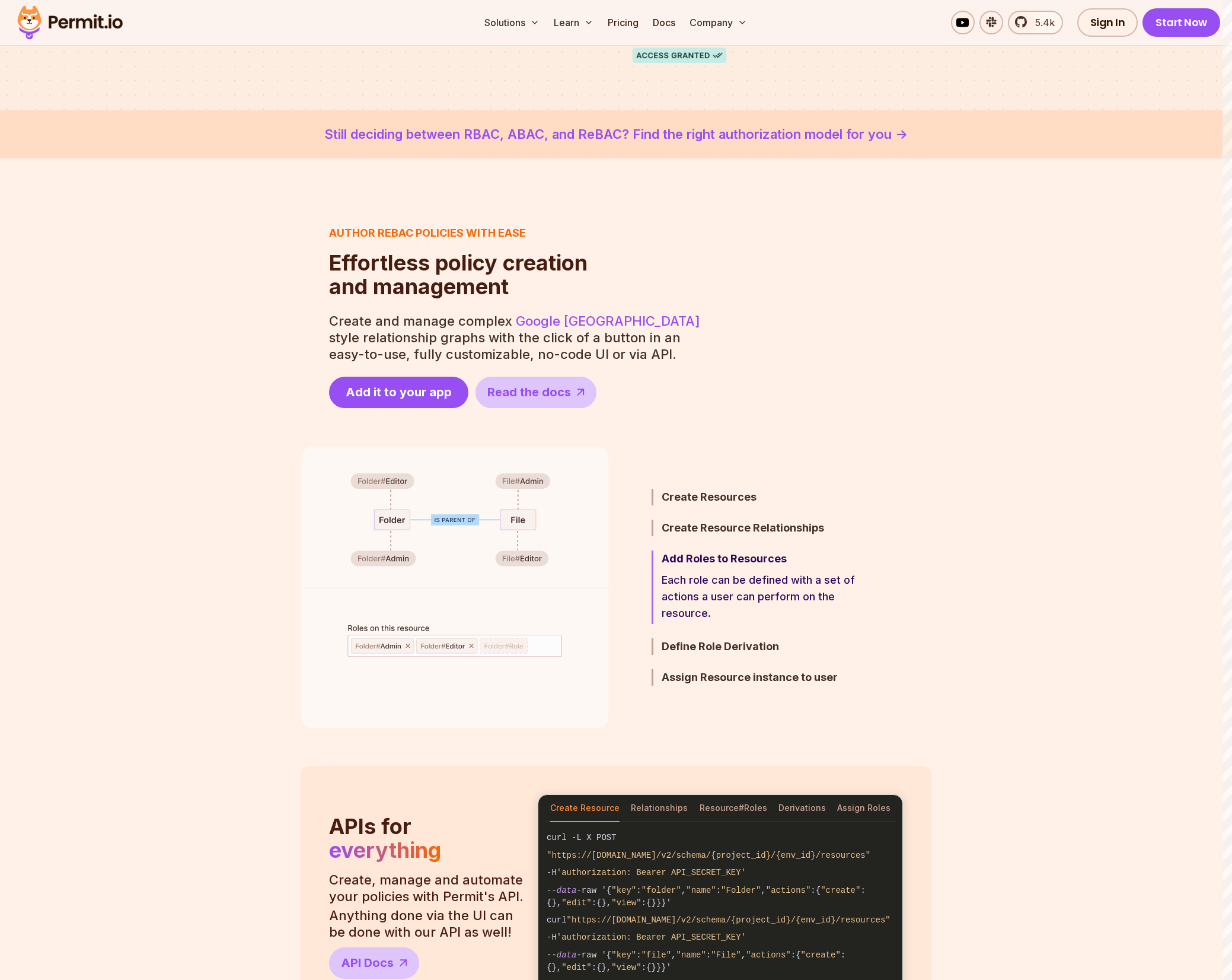
scroll to position [646, 0]
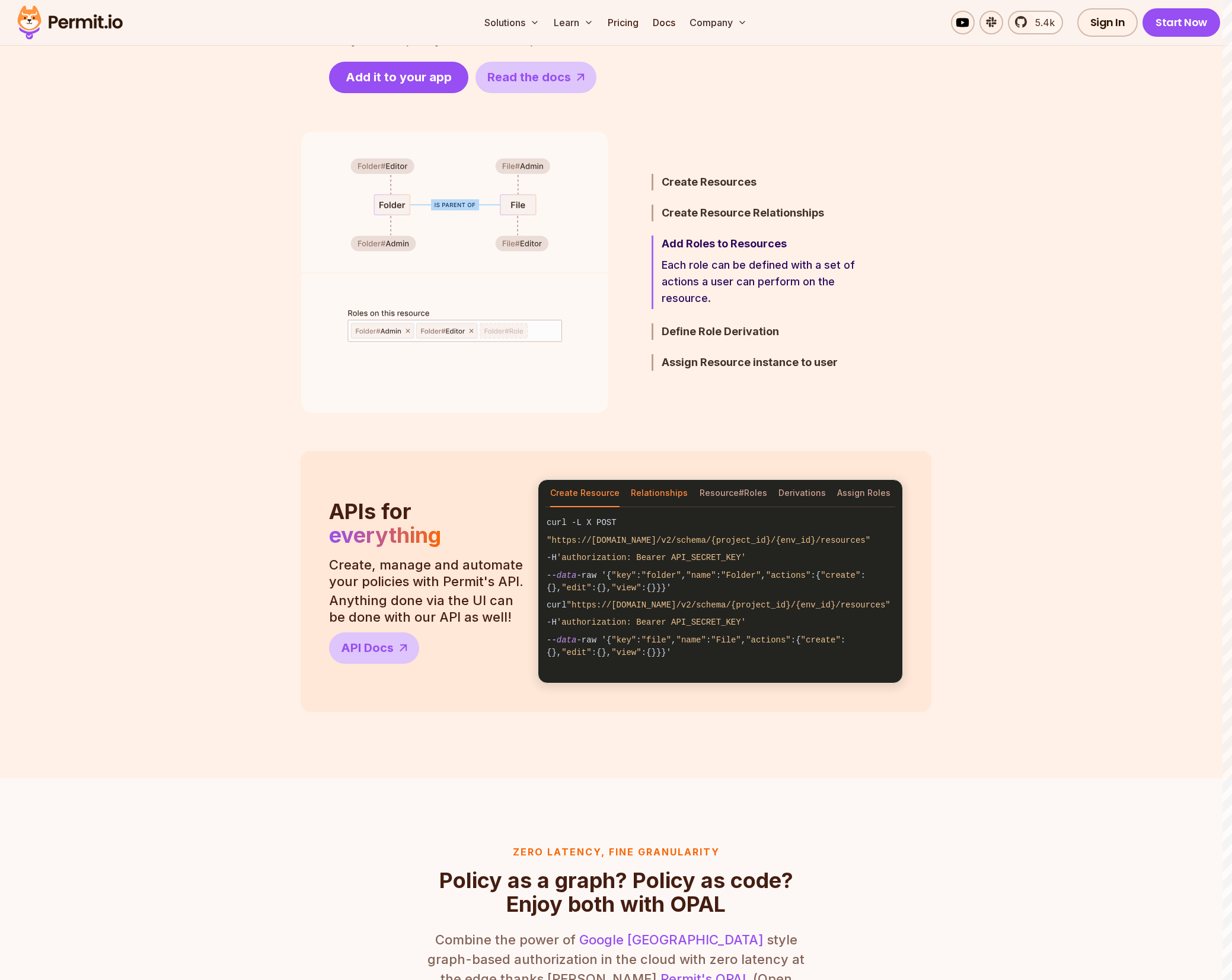
click at [646, 501] on button "Relationships" at bounding box center [659, 493] width 57 height 27
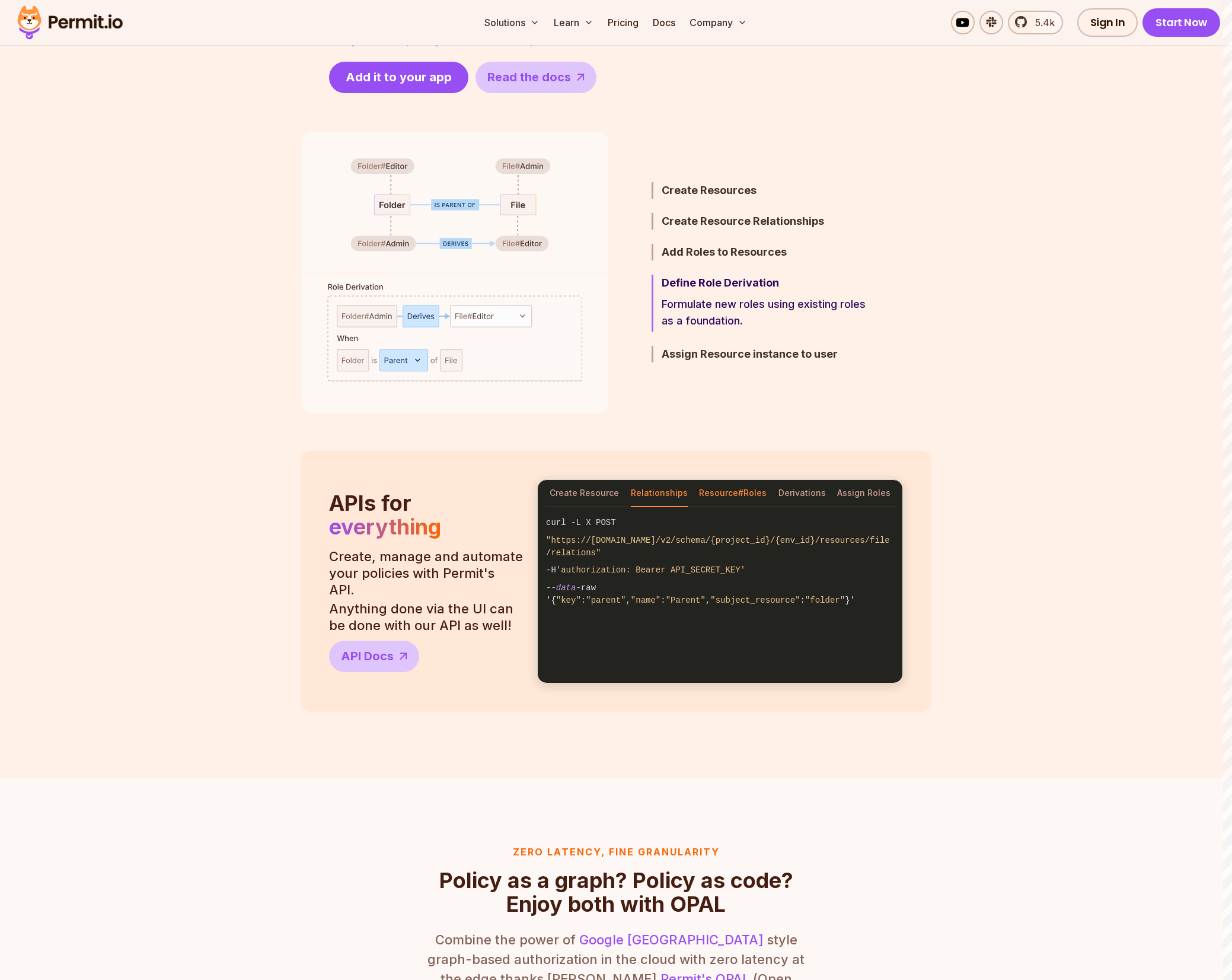
click at [709, 492] on button "Resource#Roles" at bounding box center [732, 493] width 67 height 27
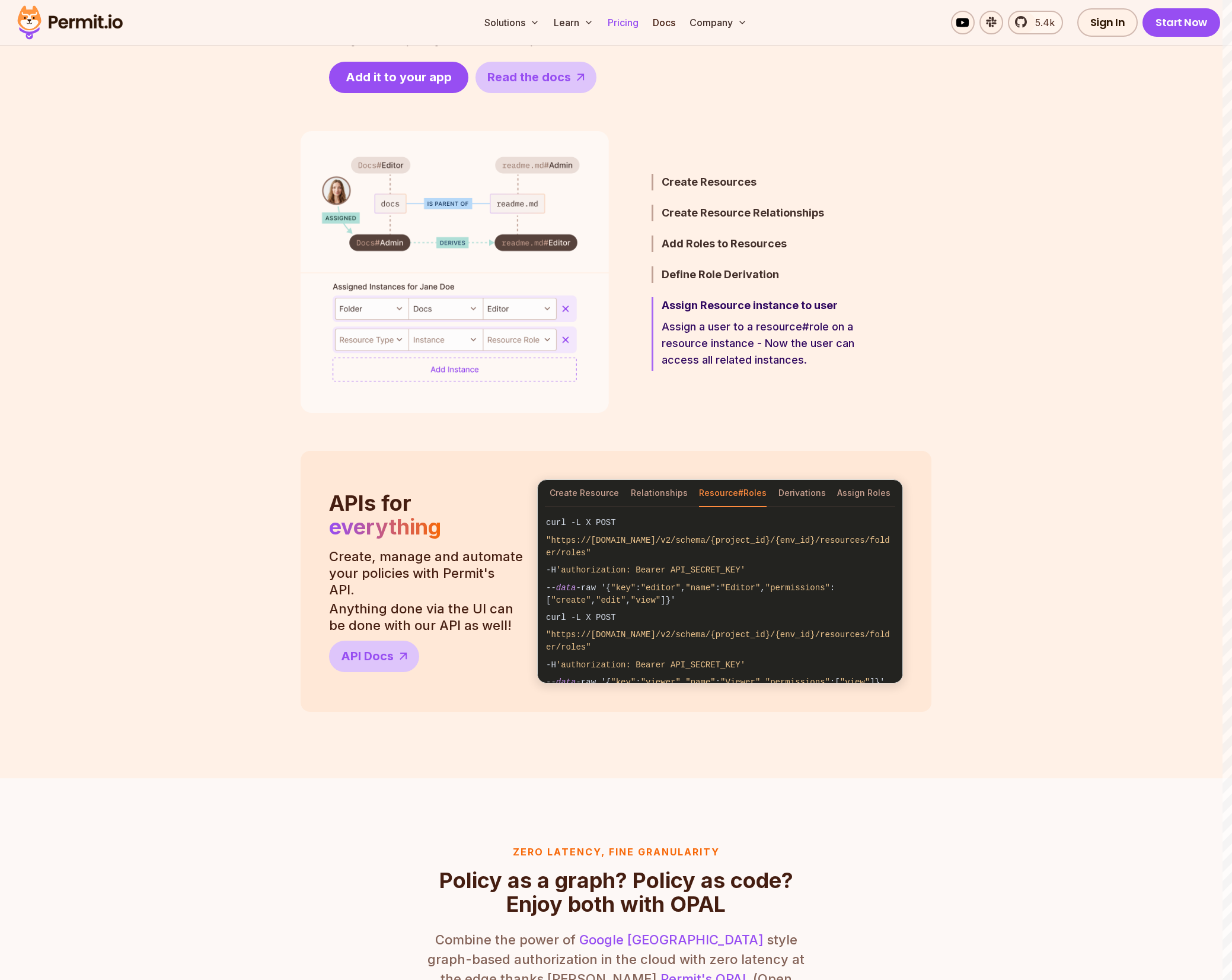
click at [630, 18] on link "Pricing" at bounding box center [623, 22] width 40 height 24
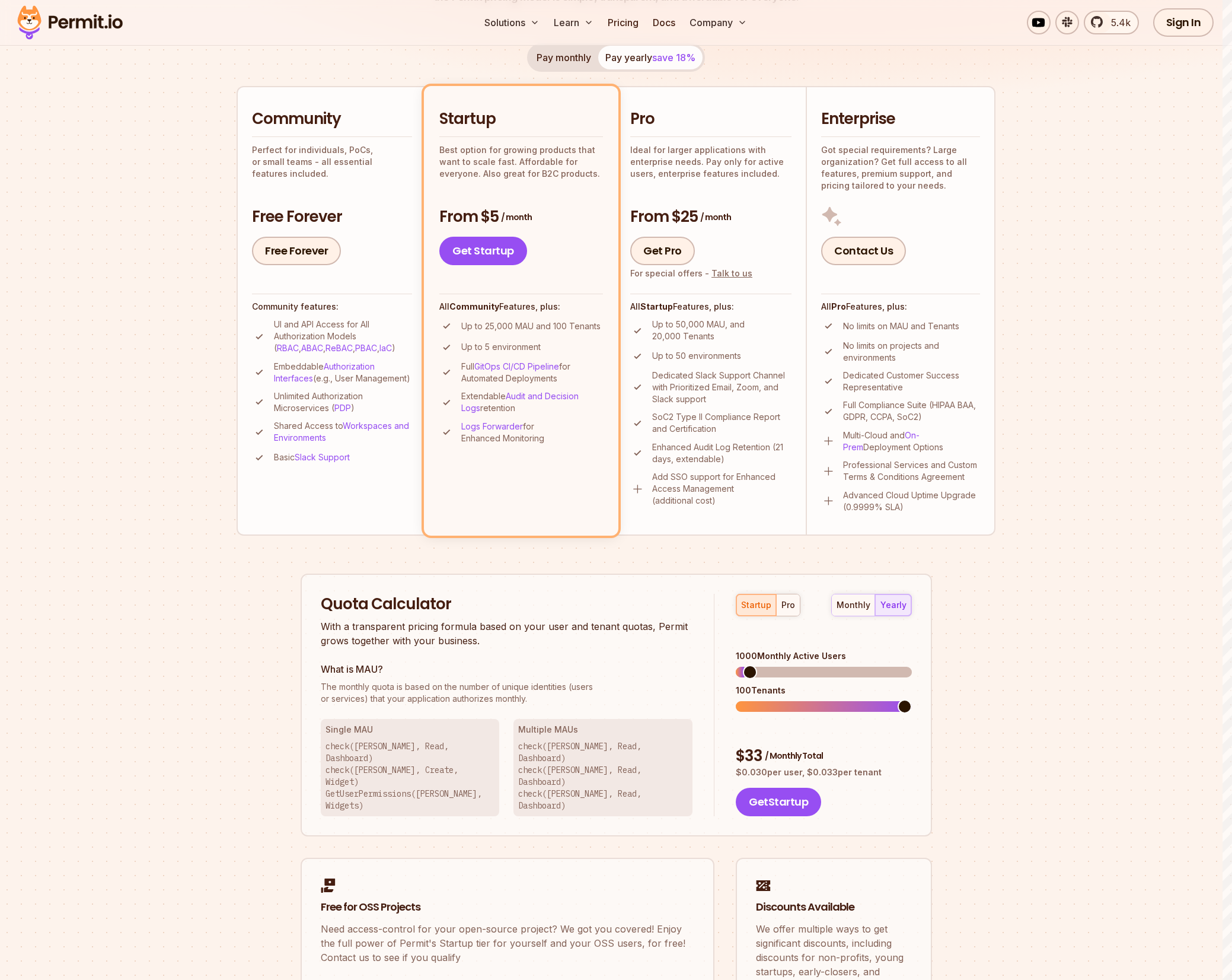
scroll to position [300, 0]
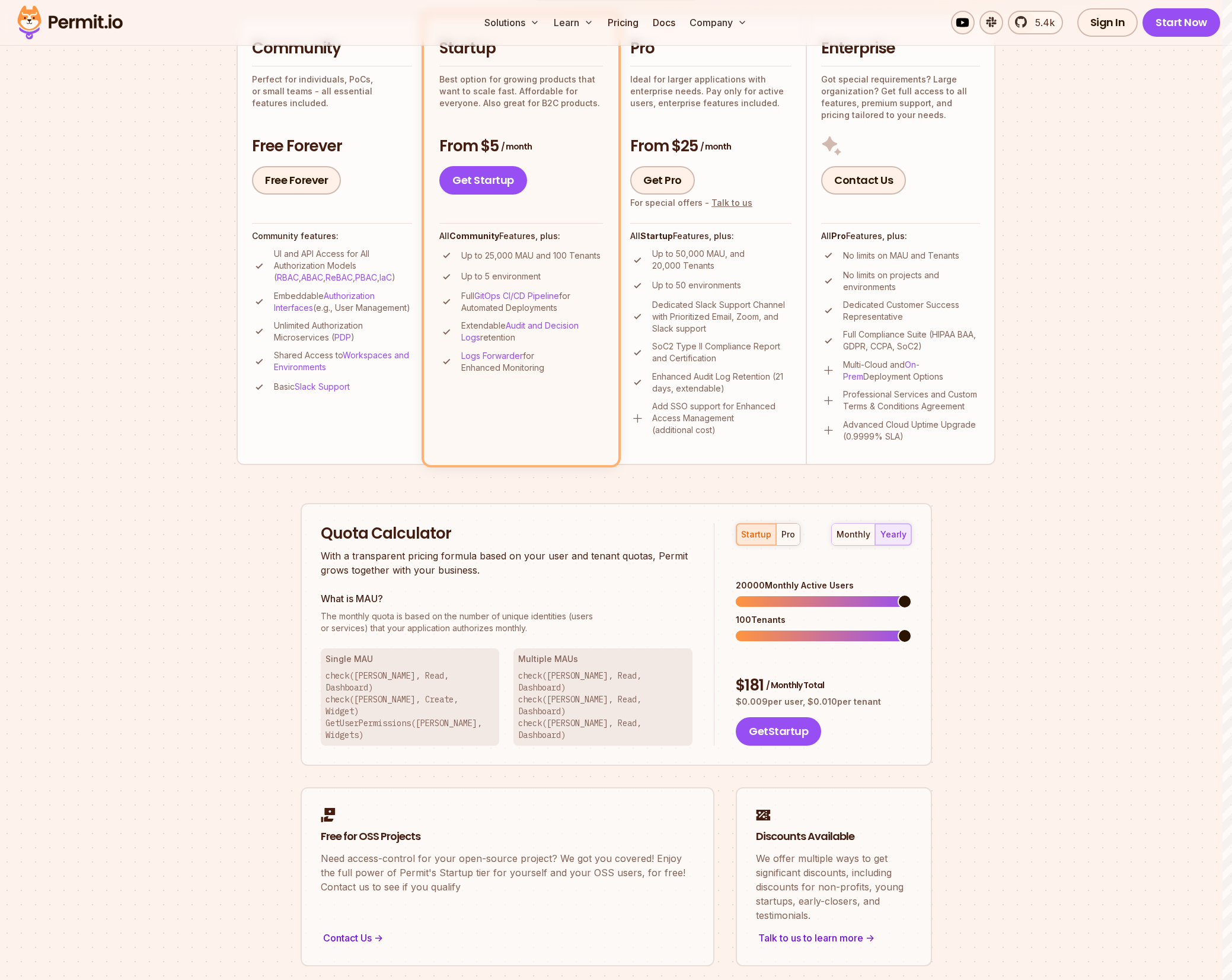
click at [912, 596] on span at bounding box center [824, 601] width 176 height 11
click at [972, 631] on div "Permit Pricing From Free to Predictable Scaling From a startup with 100 users t…" at bounding box center [616, 405] width 759 height 1122
click at [975, 626] on div "Permit Pricing From Free to Predictable Scaling From a startup with 100 users t…" at bounding box center [616, 405] width 759 height 1122
click at [1060, 490] on section "Permit Pricing From Free to Predictable Scaling From a startup with 100 users t…" at bounding box center [616, 372] width 1232 height 1283
click at [1072, 191] on section "Permit Pricing From Free to Predictable Scaling From a startup with 100 users t…" at bounding box center [616, 372] width 1232 height 1283
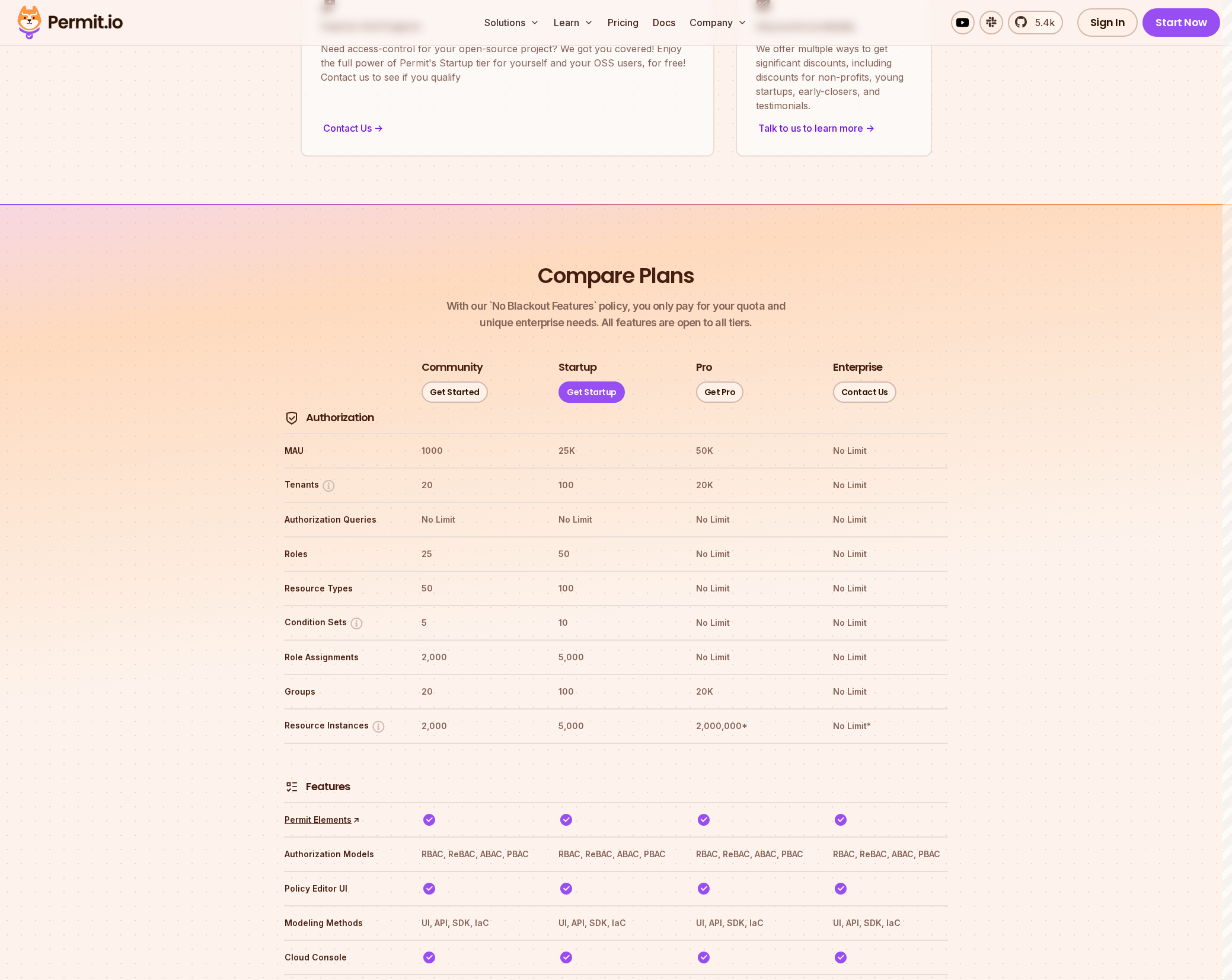
scroll to position [1329, 0]
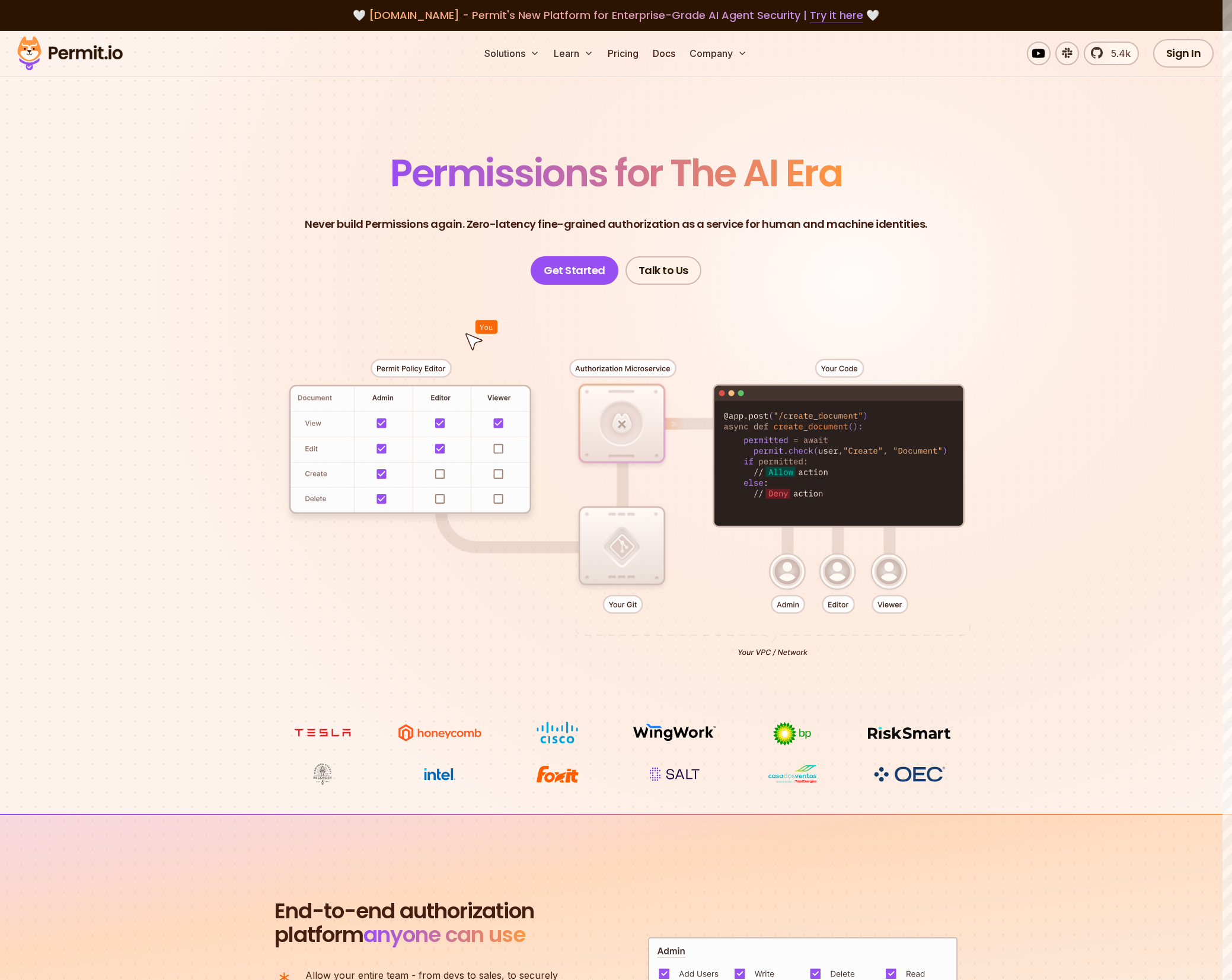
click at [827, 21] on link "Try it here" at bounding box center [837, 15] width 53 height 16
